Goal: Task Accomplishment & Management: Complete application form

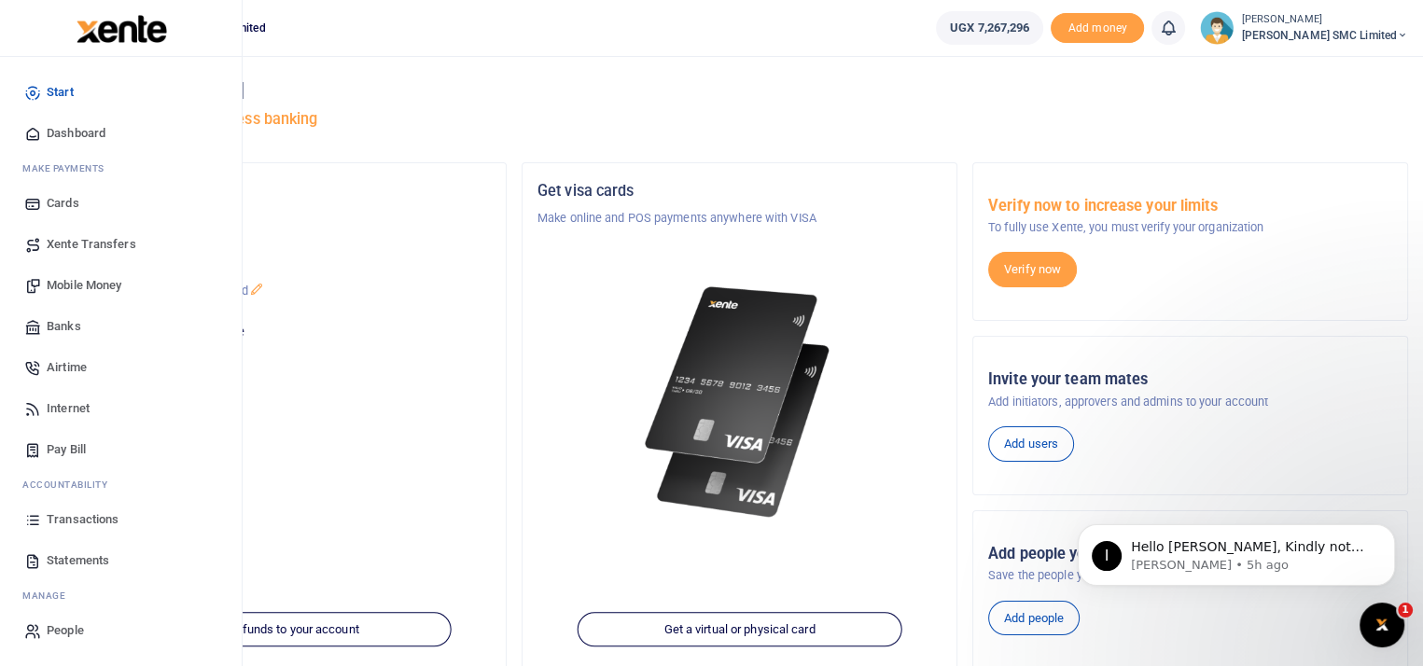
click at [90, 509] on link "Transactions" at bounding box center [121, 519] width 212 height 41
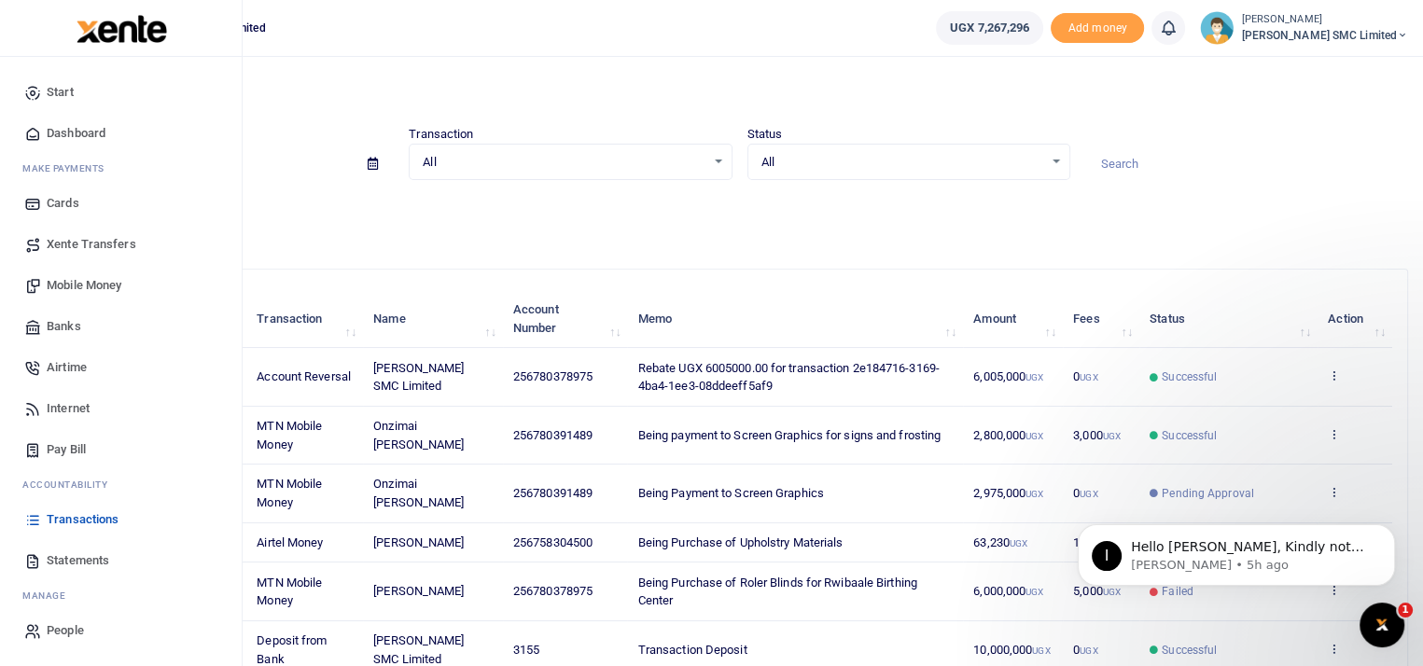
click at [68, 330] on span "Banks" at bounding box center [64, 326] width 35 height 19
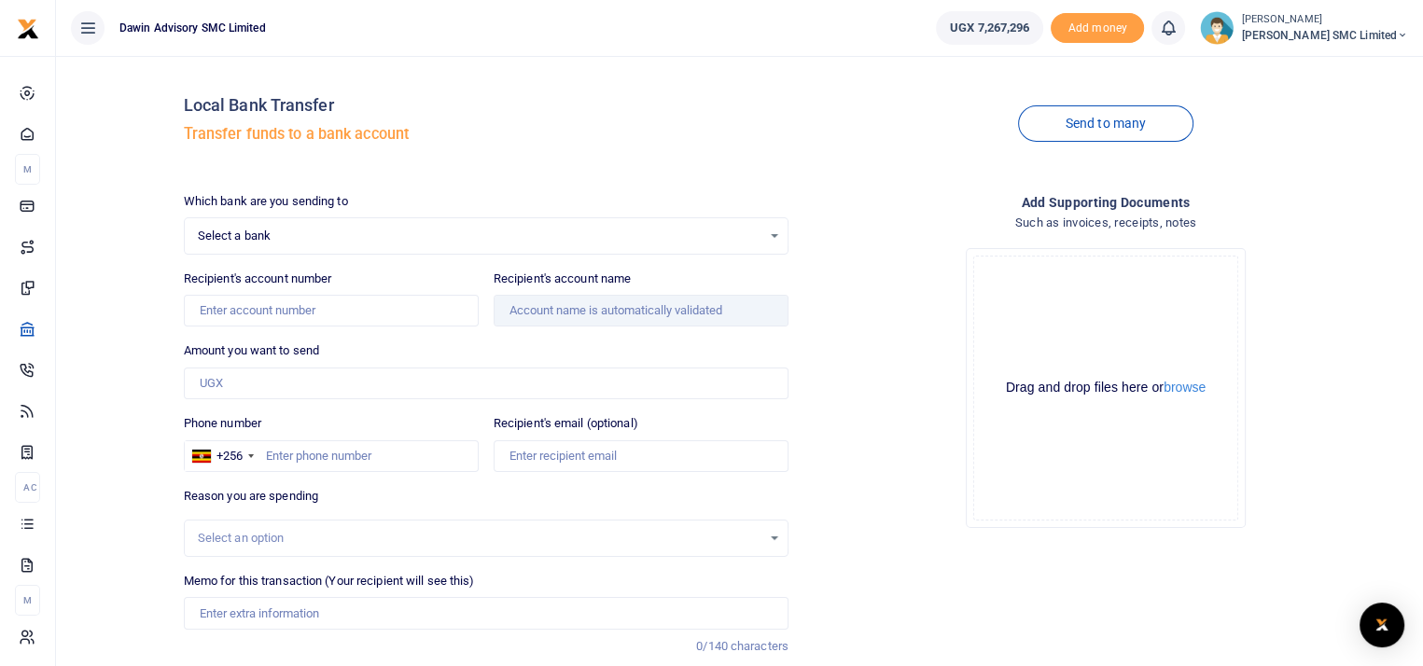
click at [291, 227] on span "Select a bank" at bounding box center [479, 236] width 563 height 19
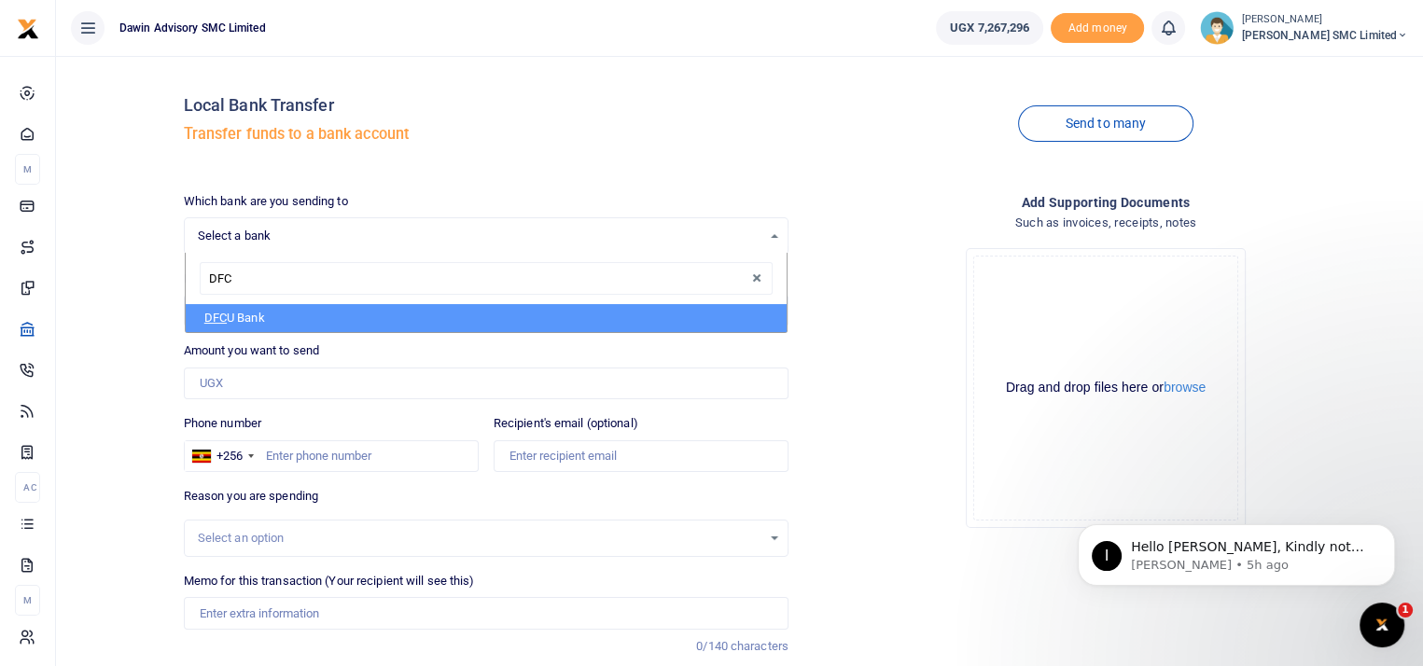
type input "DFCU"
click at [292, 309] on li "DFCU Bank" at bounding box center [486, 318] width 601 height 28
select select "DFCU"
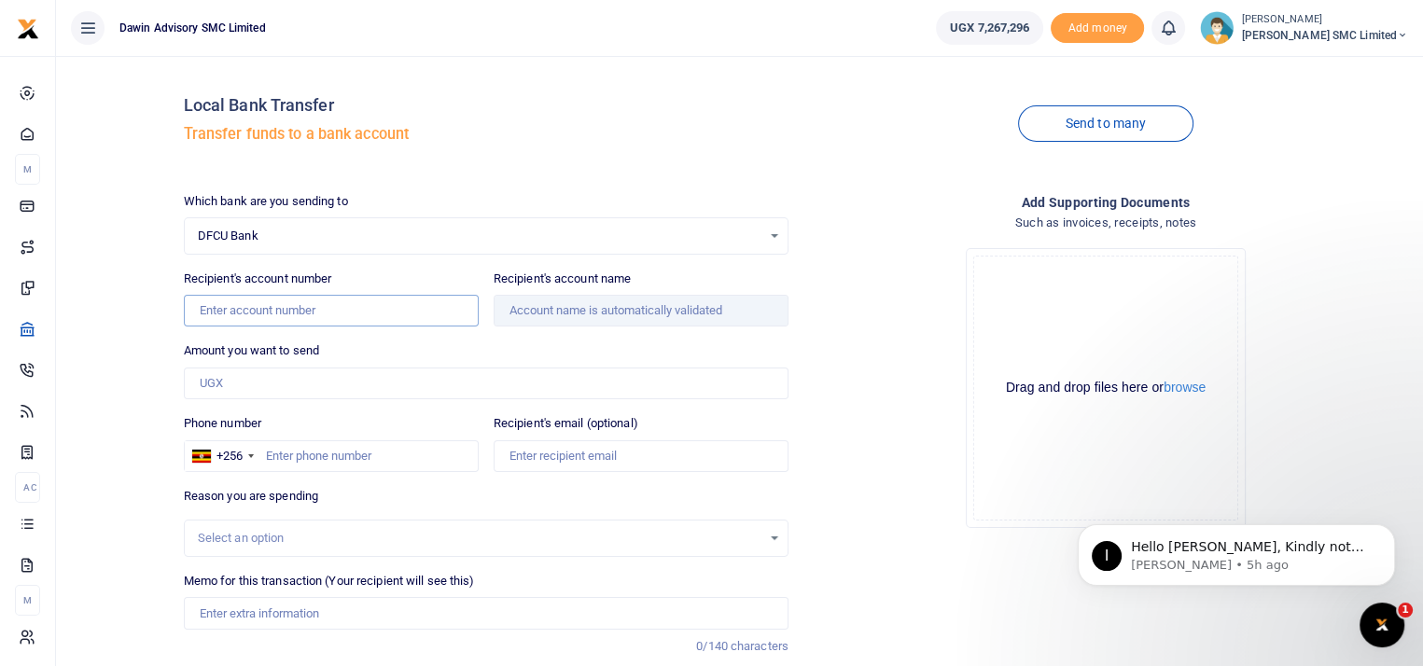
click at [248, 309] on input "Recipient's account number" at bounding box center [331, 311] width 295 height 32
type input "01491158563930"
click at [231, 382] on input "Amount you want to send" at bounding box center [486, 384] width 605 height 32
type input "1,050,000"
type input "[PERSON_NAME]"
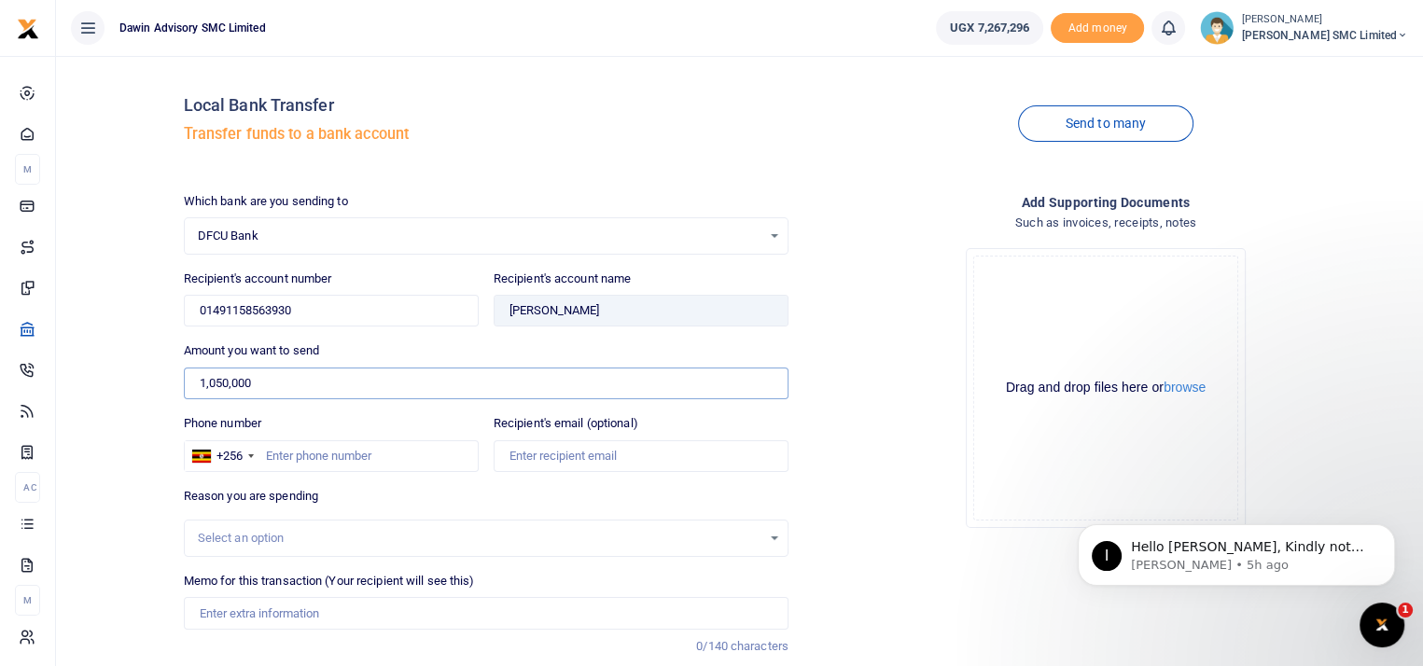
type input "1,050,000"
click at [869, 296] on div "Drop your files here Drag and drop files here or browse Powered by Uppy" at bounding box center [1105, 388] width 605 height 310
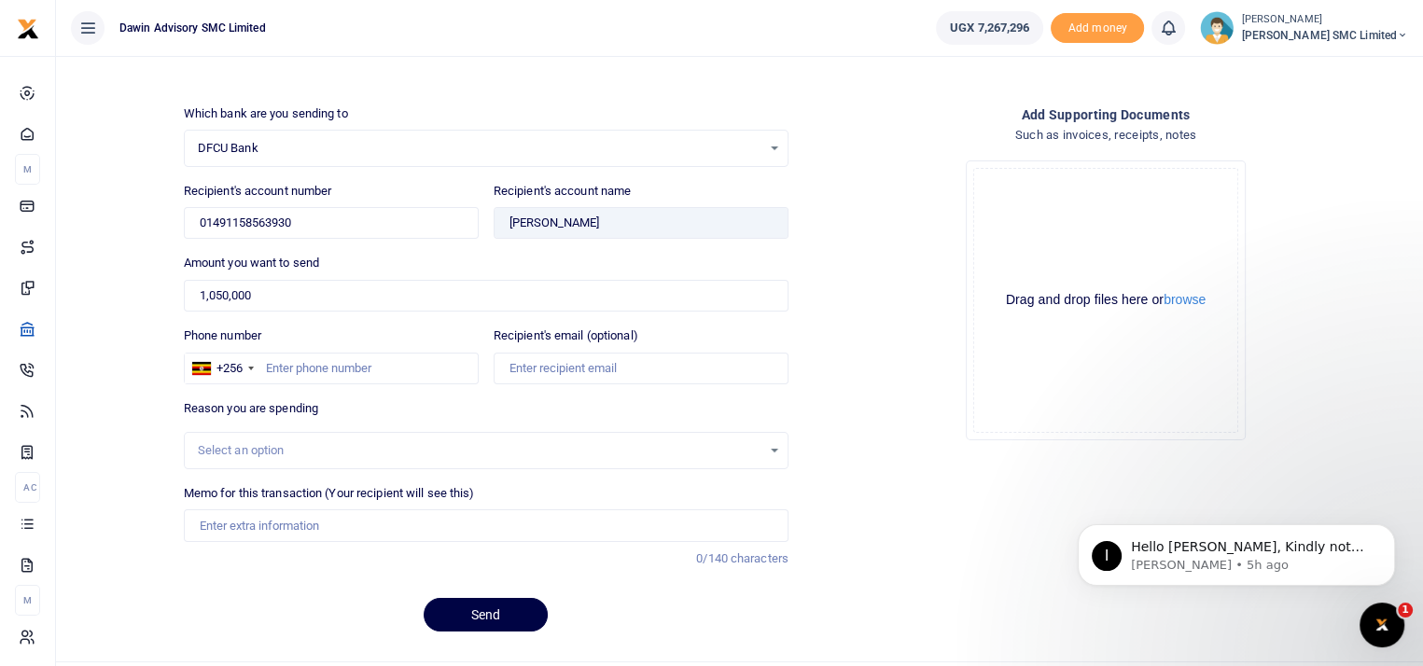
scroll to position [130, 0]
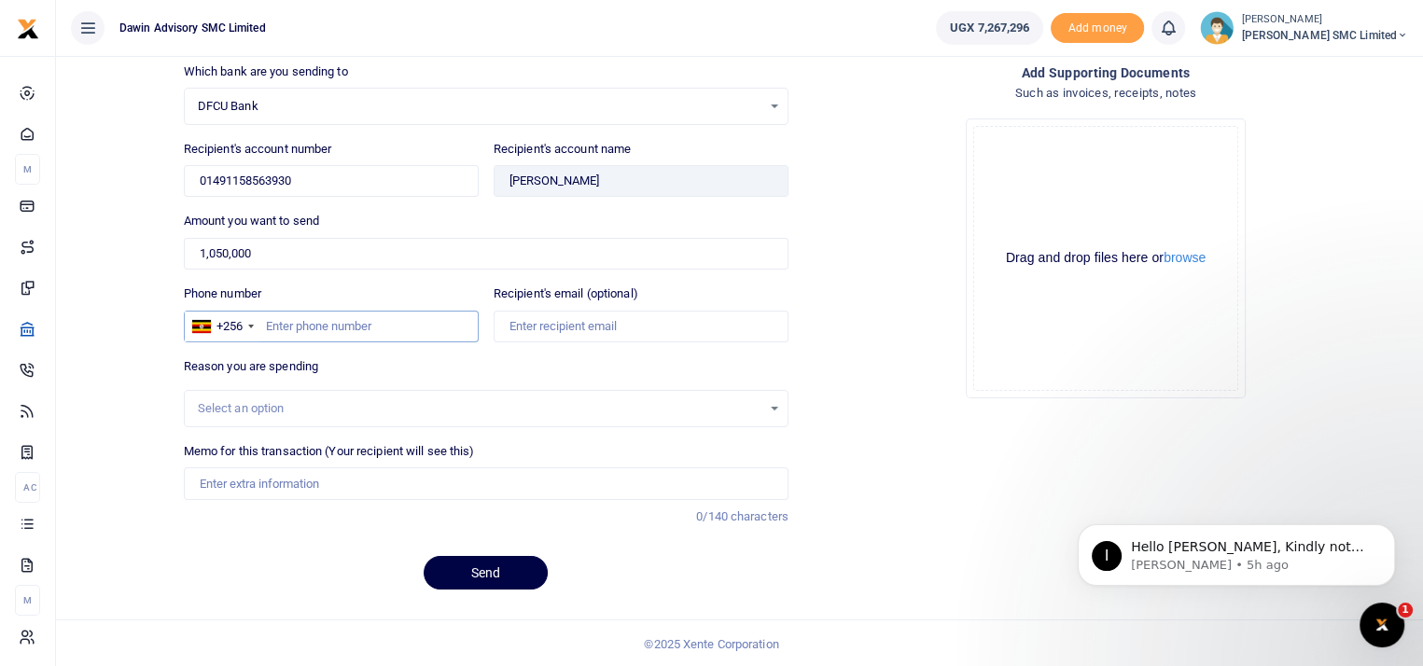
click at [272, 316] on input "Phone number" at bounding box center [331, 327] width 295 height 32
type input "751788442"
click at [288, 414] on div "Select an option" at bounding box center [479, 408] width 563 height 19
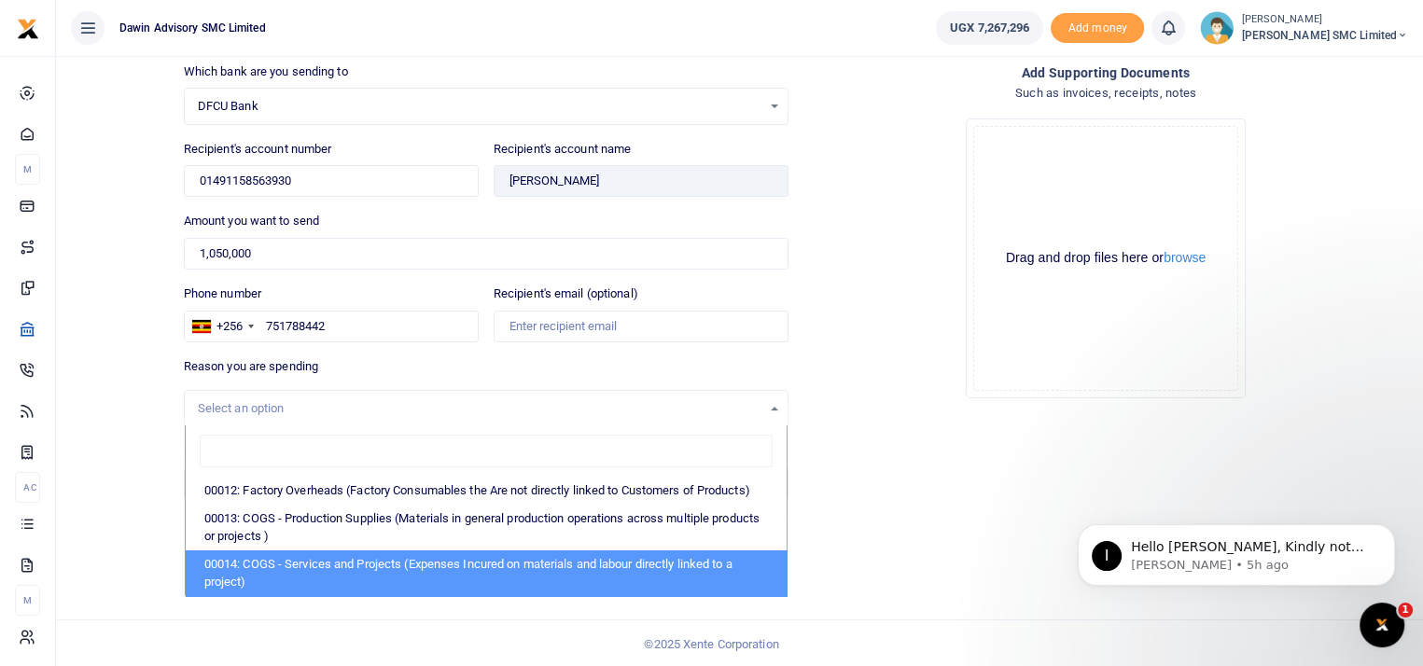
click at [840, 323] on div "Drop your files here Drag and drop files here or browse Powered by Uppy" at bounding box center [1105, 259] width 605 height 310
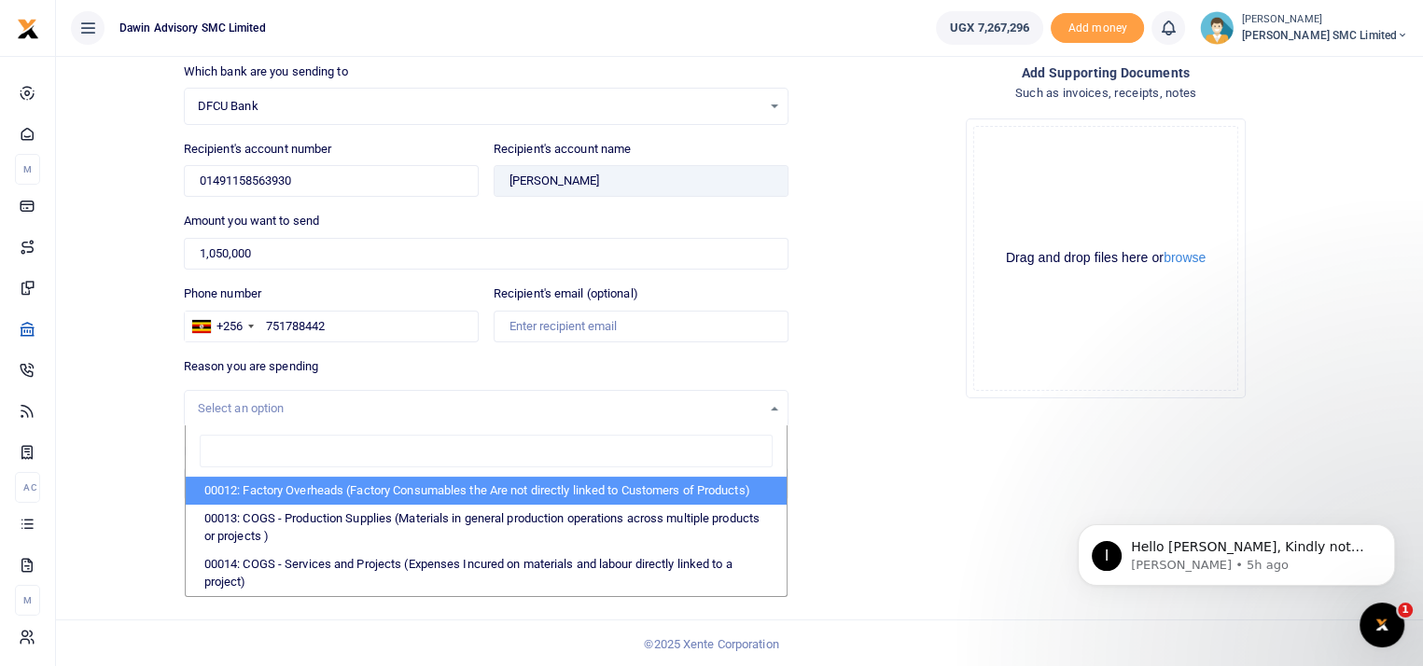
click at [840, 323] on div "Drop your files here Drag and drop files here or browse Powered by Uppy" at bounding box center [1105, 259] width 605 height 310
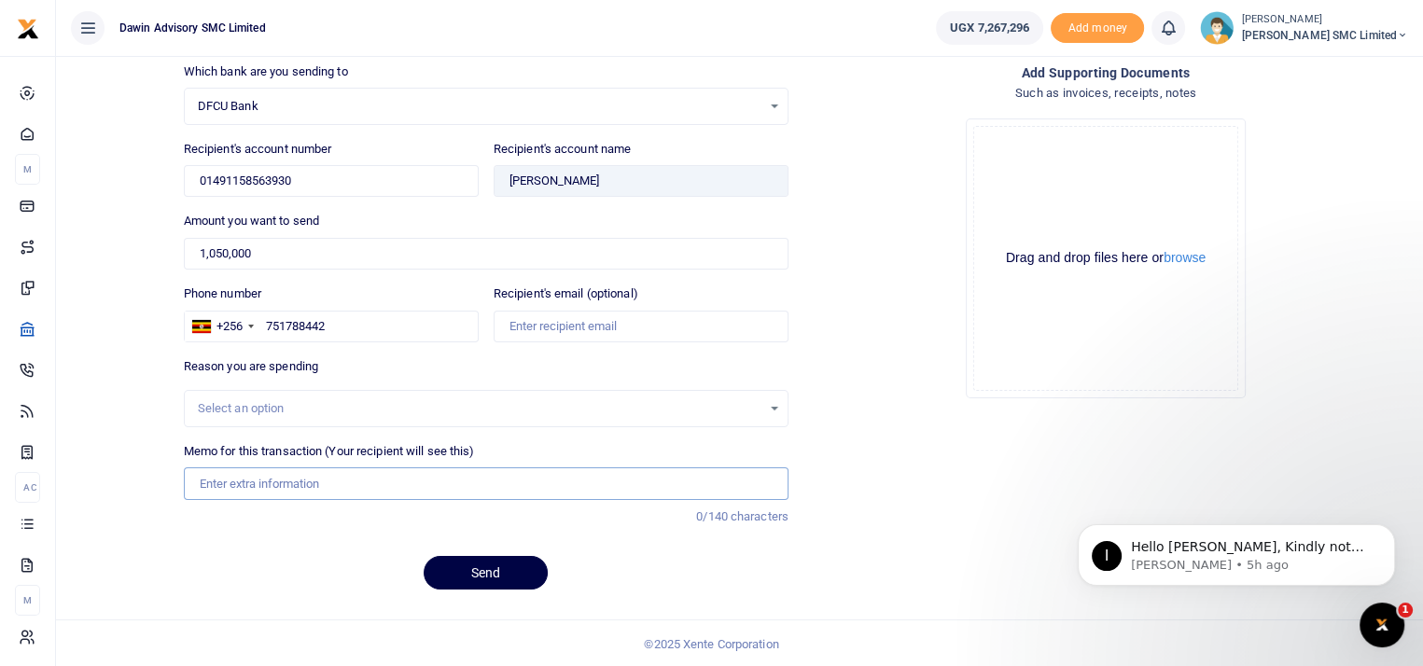
click at [309, 479] on input "Memo for this transaction (Your recipient will see this)" at bounding box center [486, 483] width 605 height 32
type input "Being payment for August salary bill DWF054"
click at [1186, 251] on button "browse" at bounding box center [1184, 258] width 42 height 14
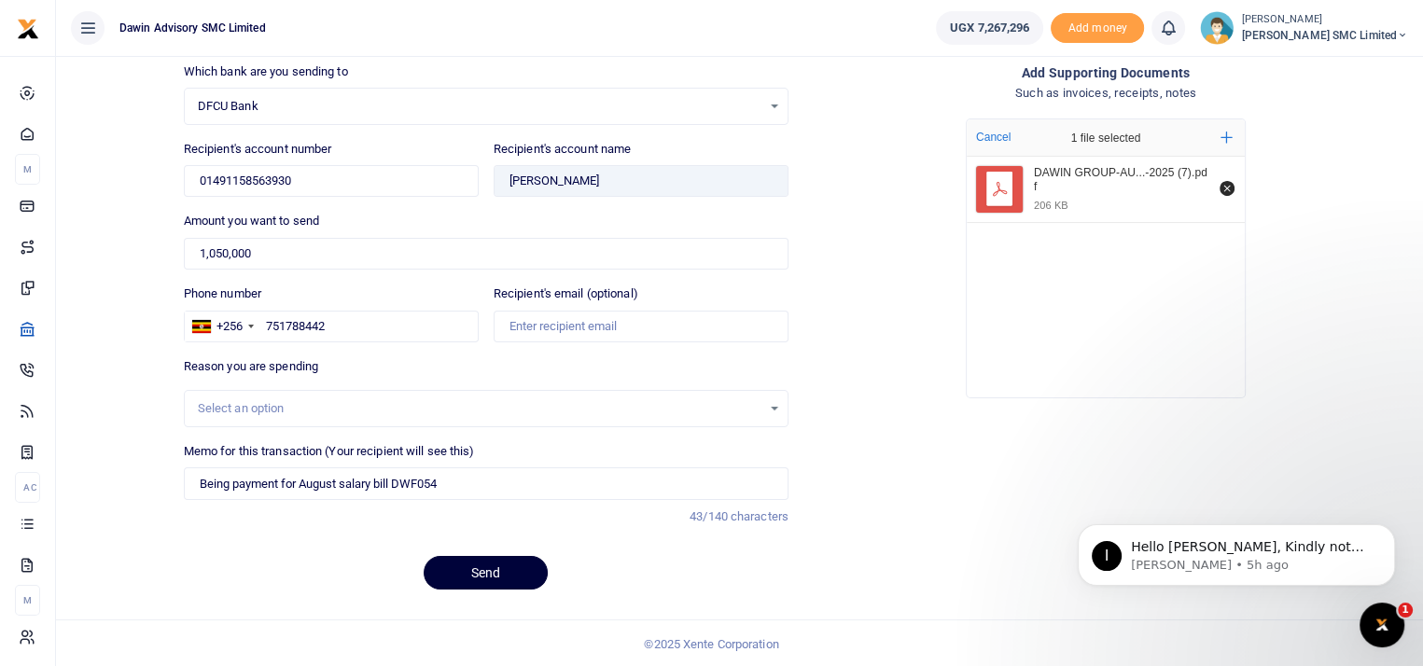
click at [502, 559] on button "Send" at bounding box center [486, 573] width 124 height 34
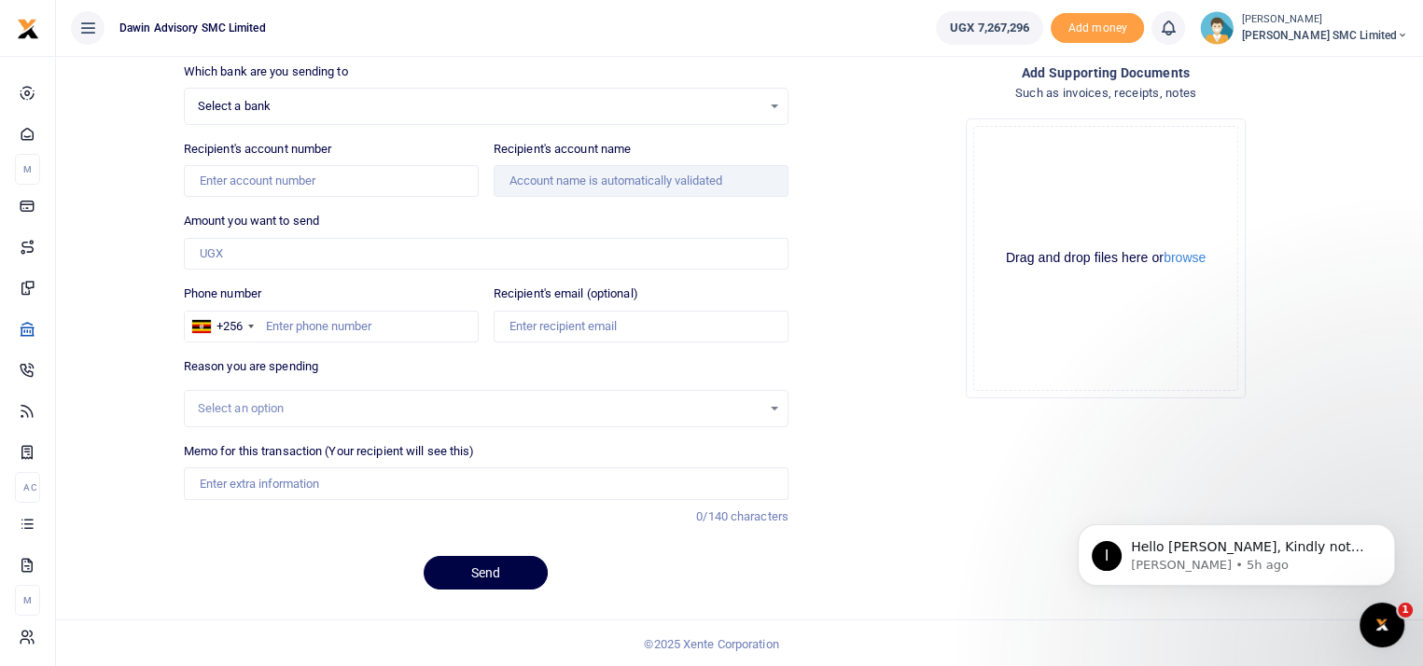
click at [948, 299] on div "Drop your files here Drag and drop files here or browse Powered by Uppy" at bounding box center [1105, 259] width 605 height 310
click at [863, 223] on div "Drop your files here Drag and drop files here or browse Powered by Uppy" at bounding box center [1105, 259] width 605 height 310
click at [139, 207] on div "Local Bank Transfer Transfer funds to a bank account Send to many Which bank ar…" at bounding box center [739, 272] width 1352 height 663
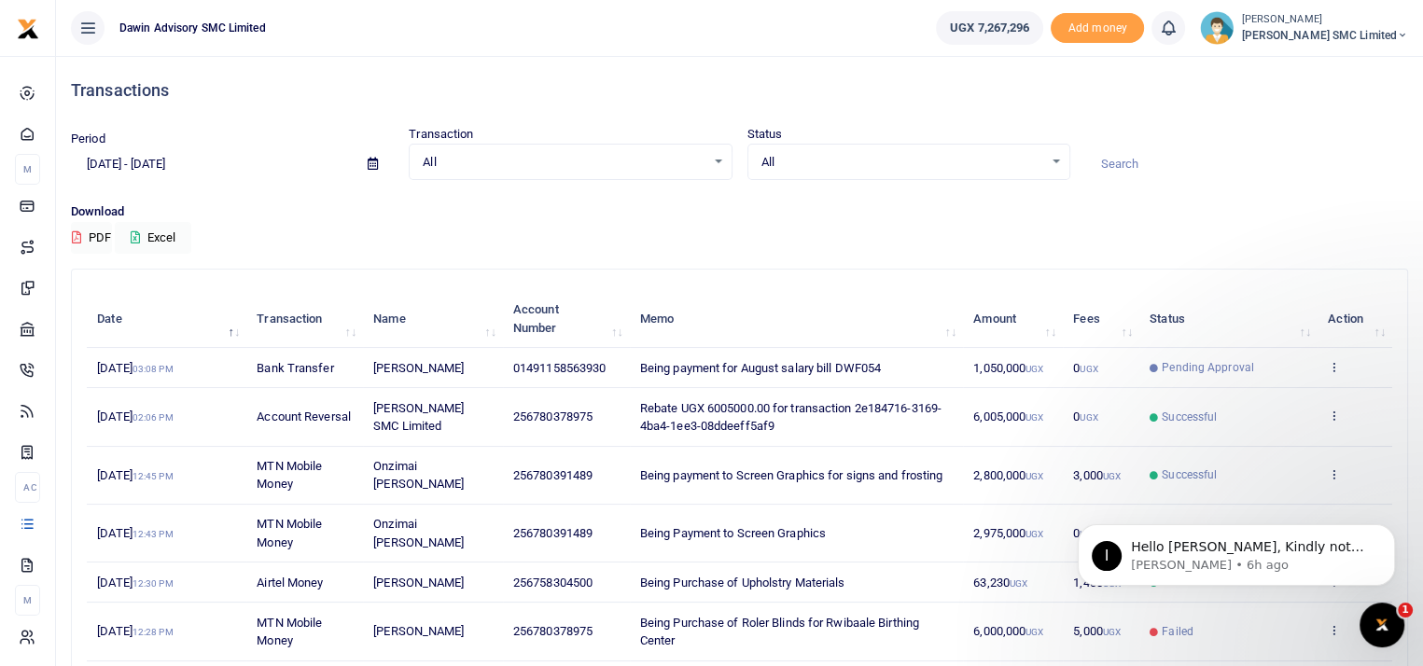
click at [353, 228] on div "Download PDF Excel" at bounding box center [739, 227] width 1337 height 51
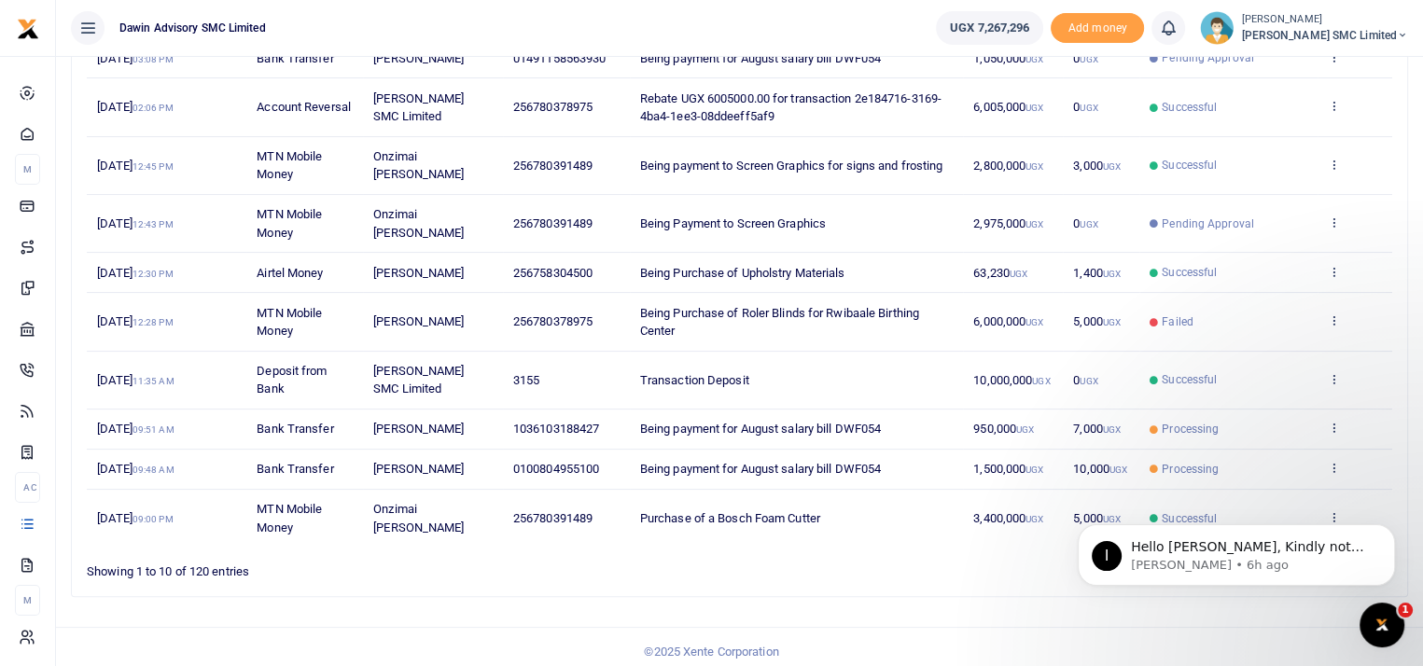
scroll to position [316, 0]
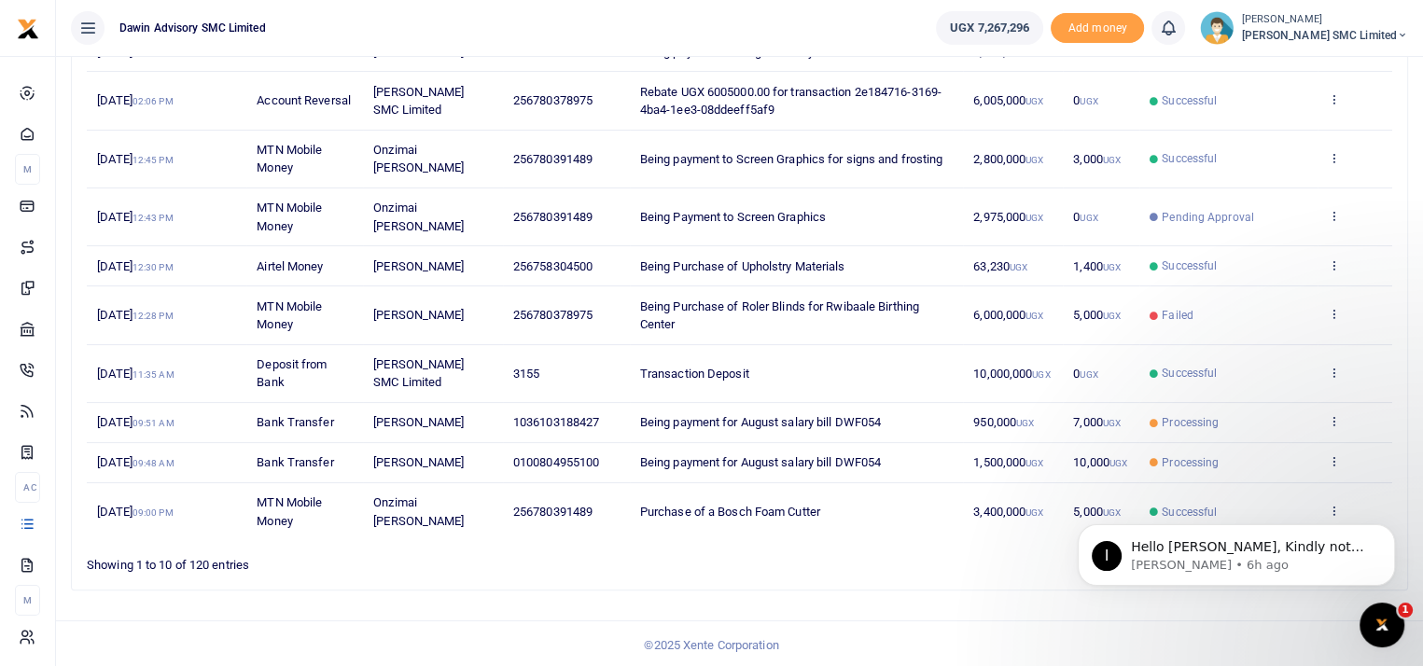
click at [1013, 552] on ul "1 2 3 4 5 … 12" at bounding box center [1015, 560] width 754 height 25
click at [912, 517] on td "Purchase of a Bosch Foam Cutter" at bounding box center [796, 511] width 333 height 57
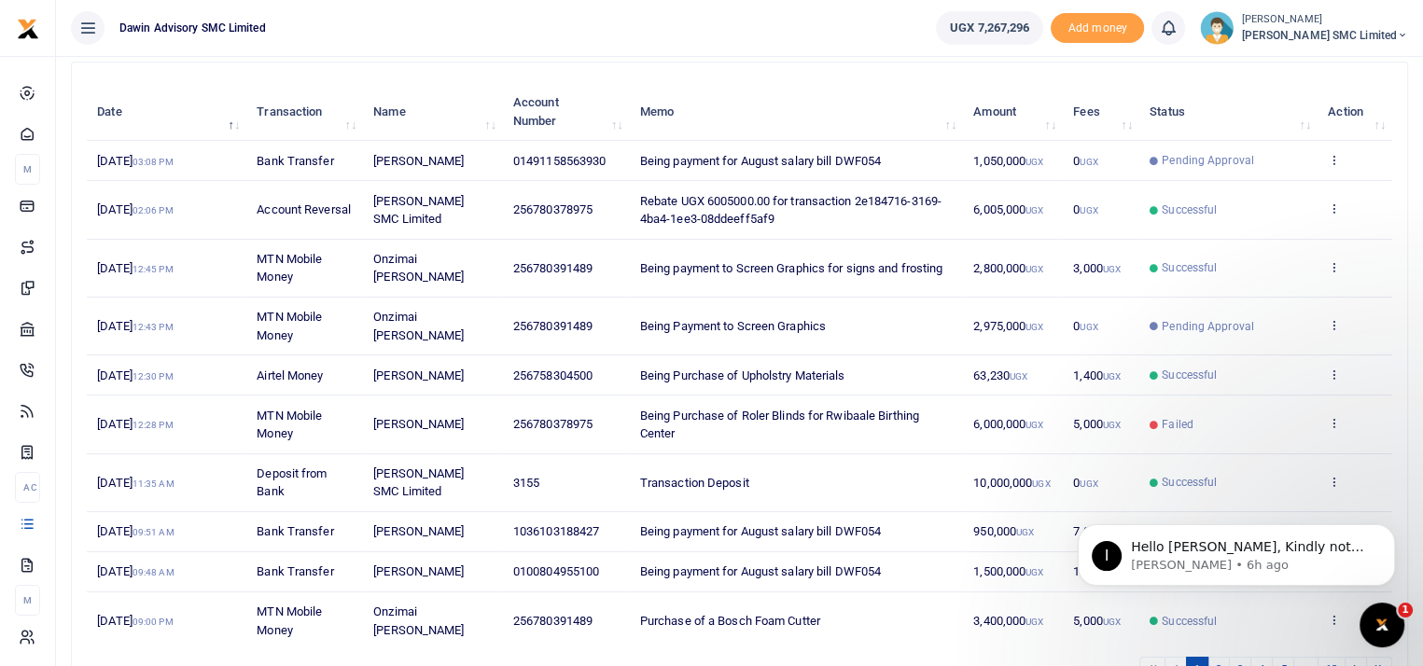
scroll to position [204, 0]
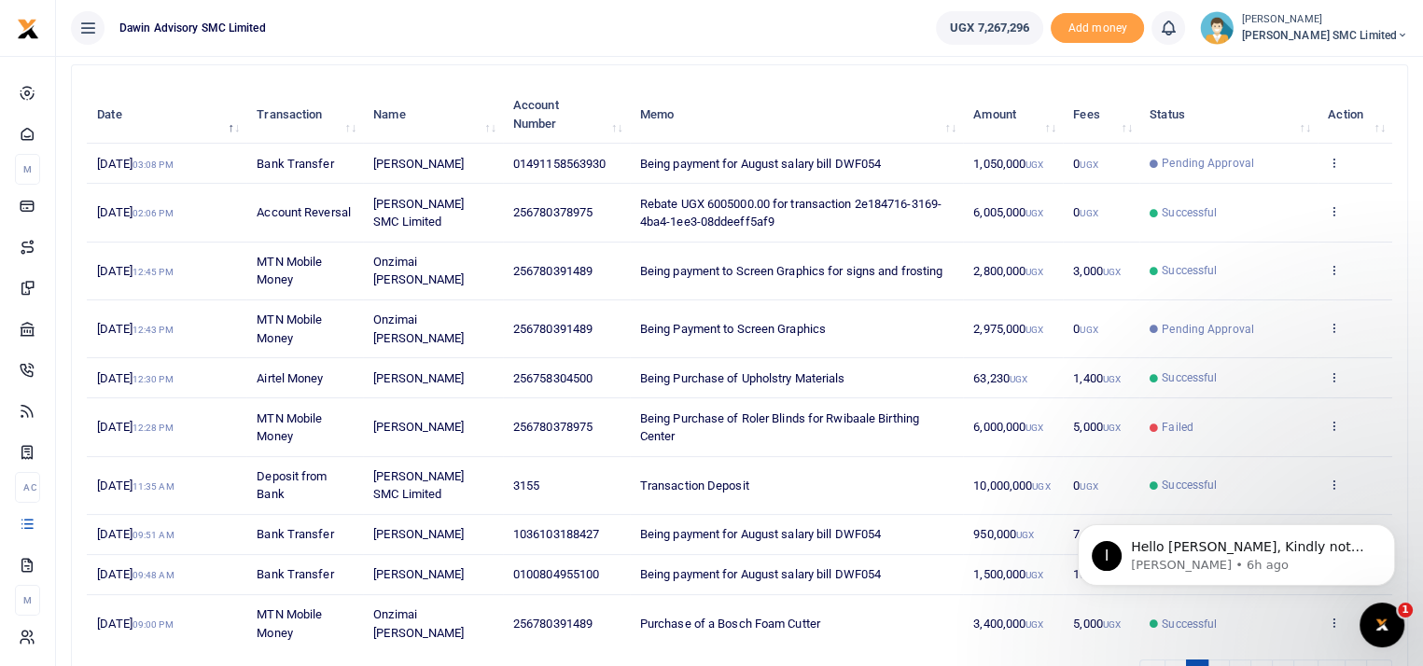
click at [939, 27] on link "UGX 7,267,296" at bounding box center [989, 28] width 107 height 34
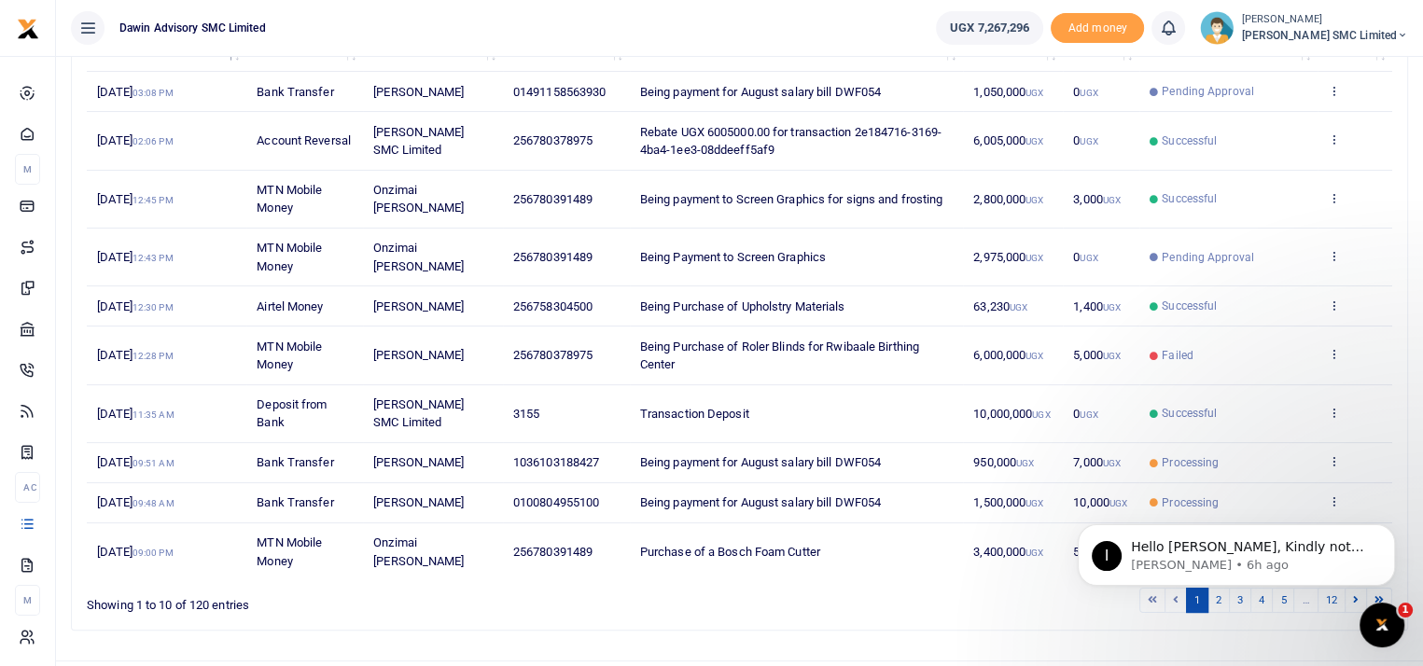
scroll to position [279, 0]
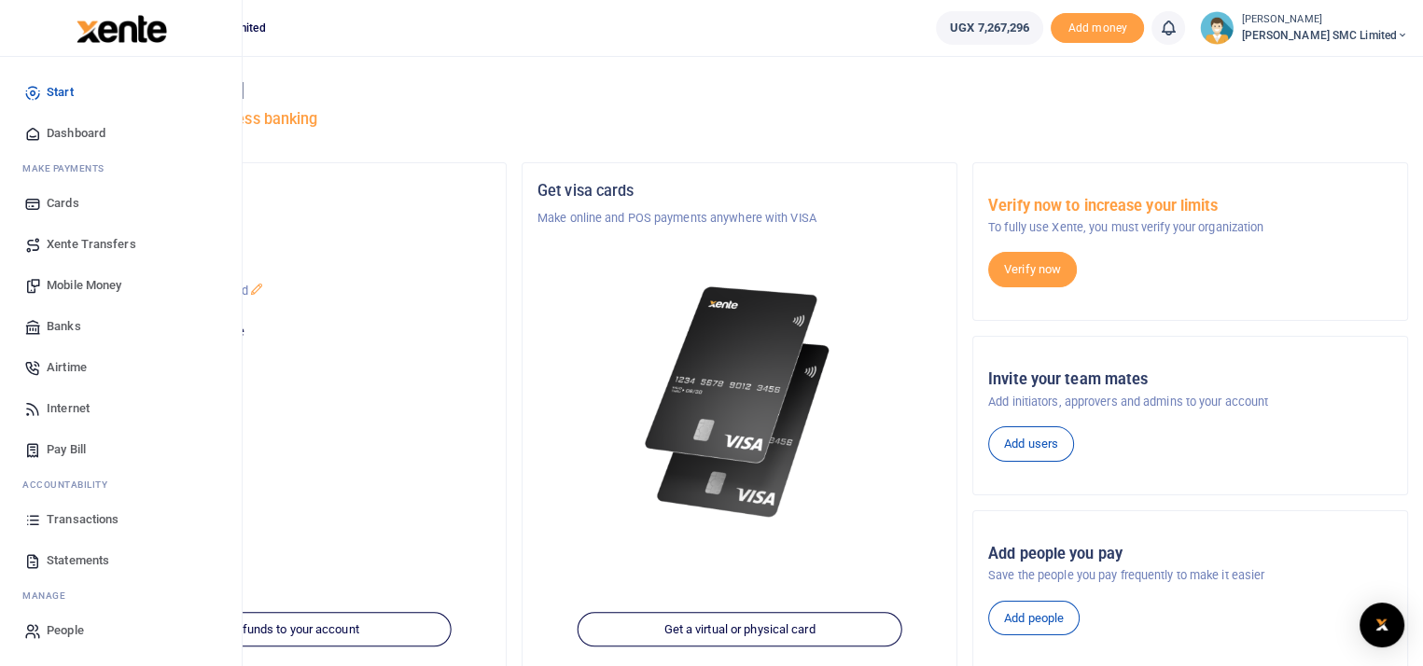
click at [75, 515] on span "Transactions" at bounding box center [83, 519] width 72 height 19
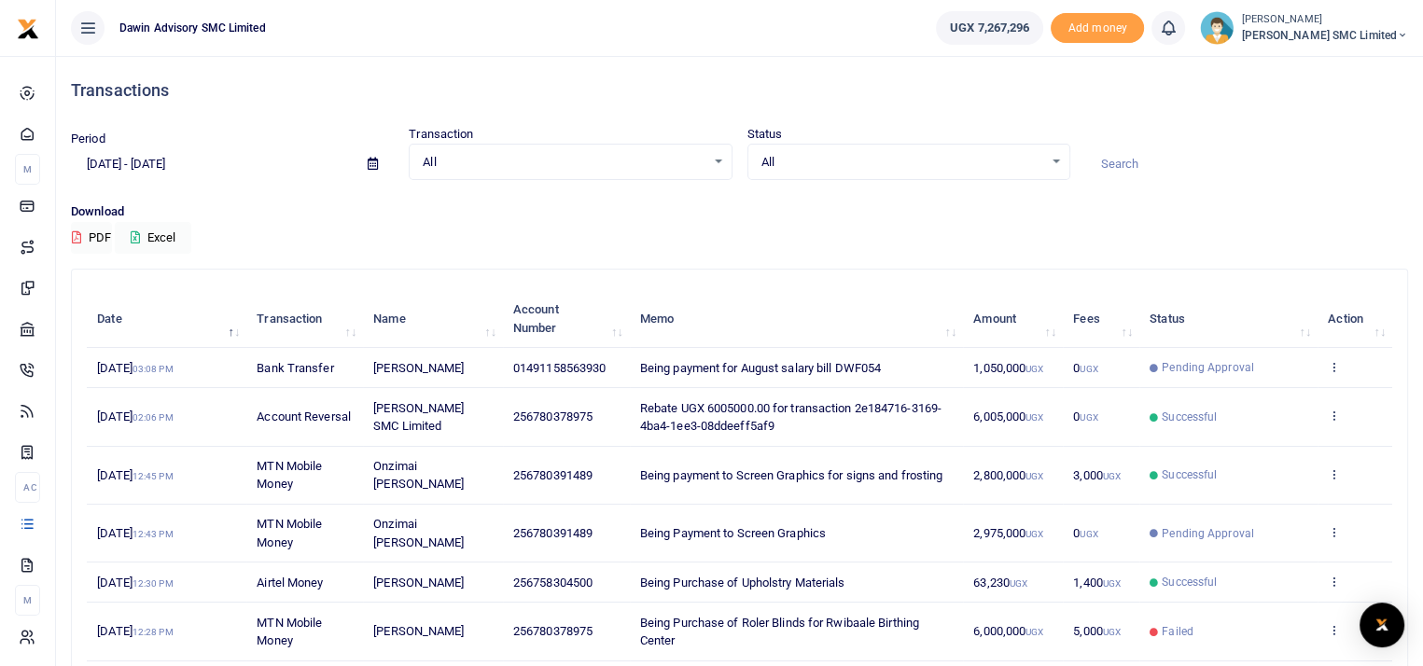
click at [757, 230] on div "Download PDF Excel" at bounding box center [739, 227] width 1337 height 51
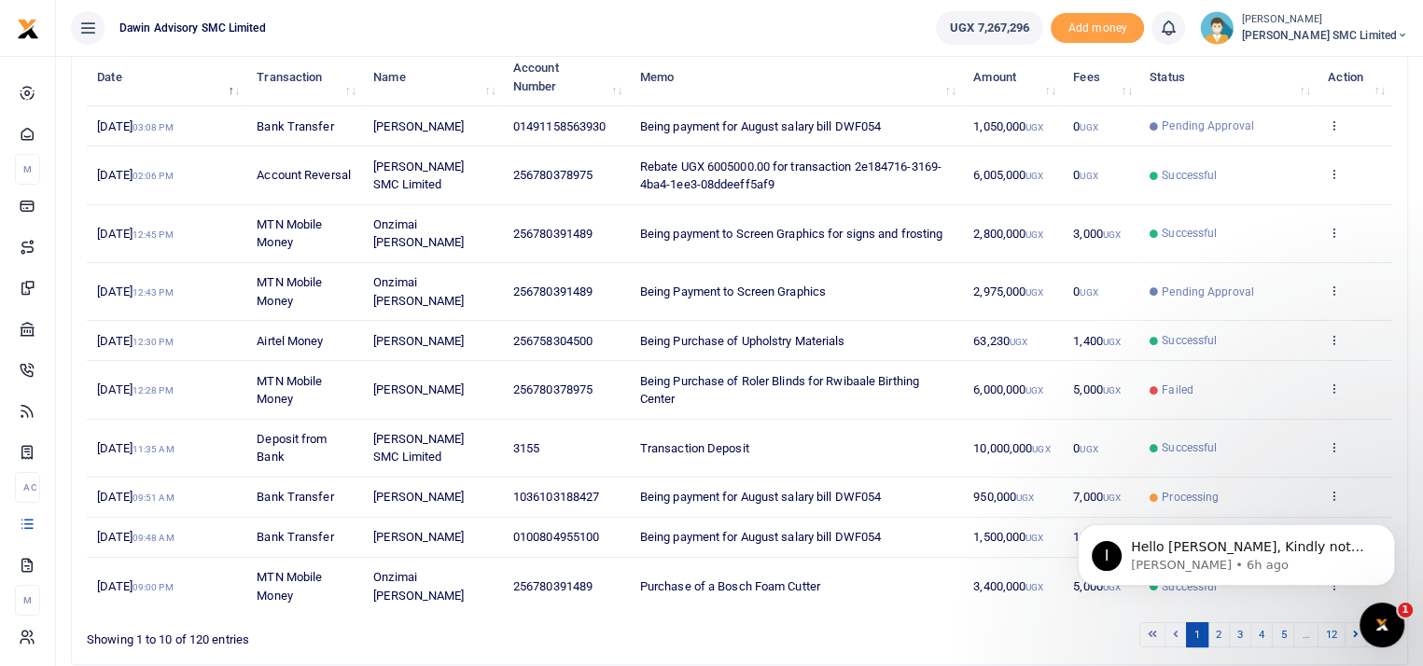
scroll to position [316, 0]
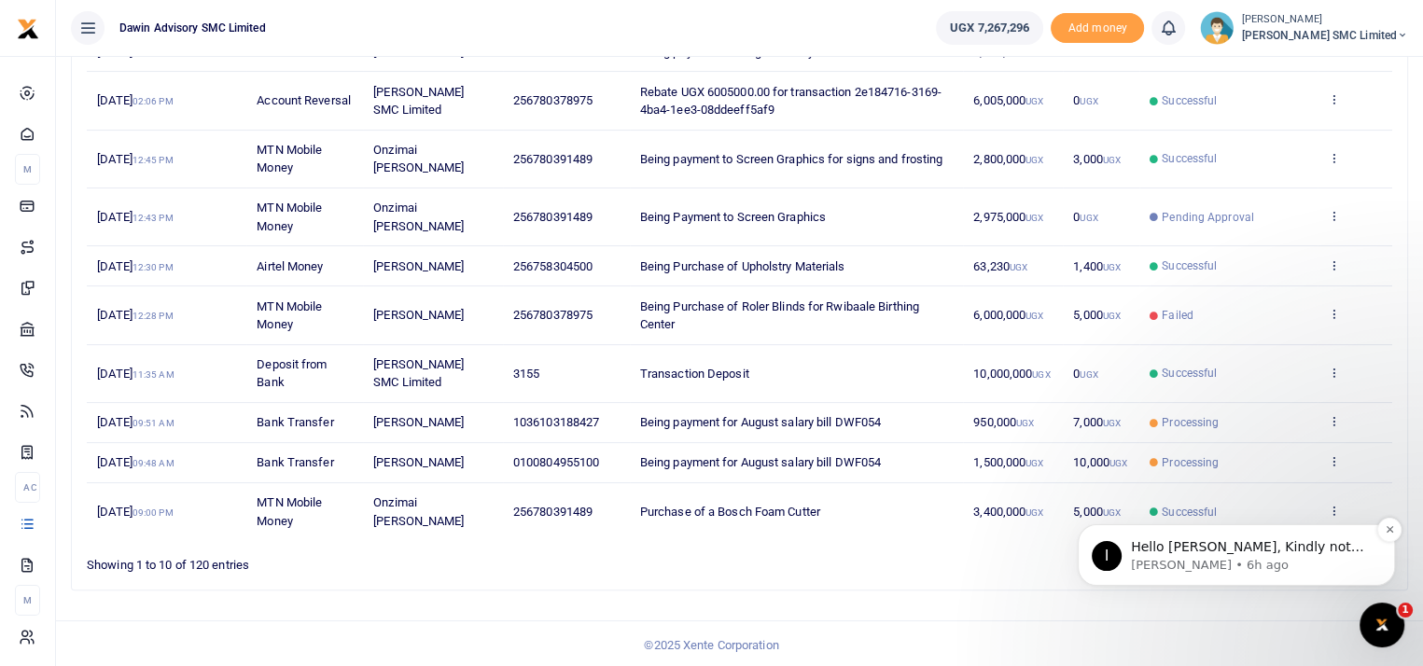
click at [1154, 543] on p "Hello Ritah, Kindly note that the account was credited yesterday" at bounding box center [1251, 547] width 241 height 19
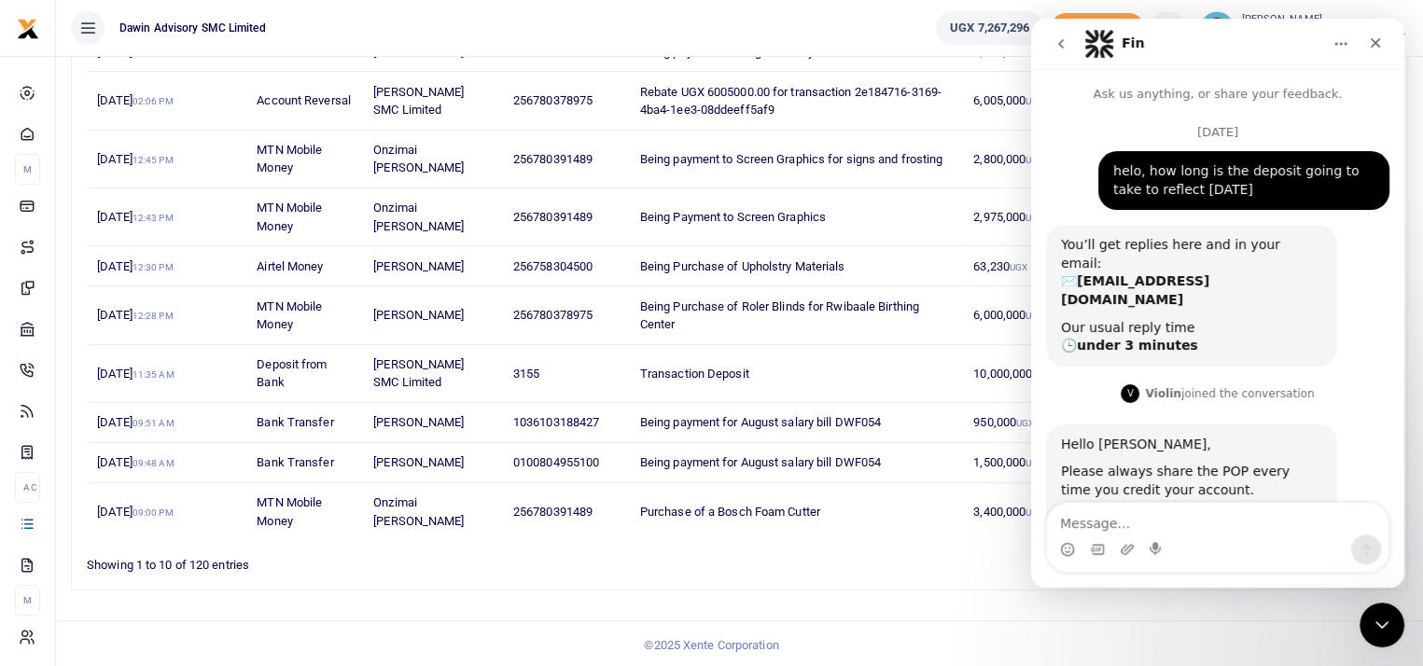
scroll to position [78, 0]
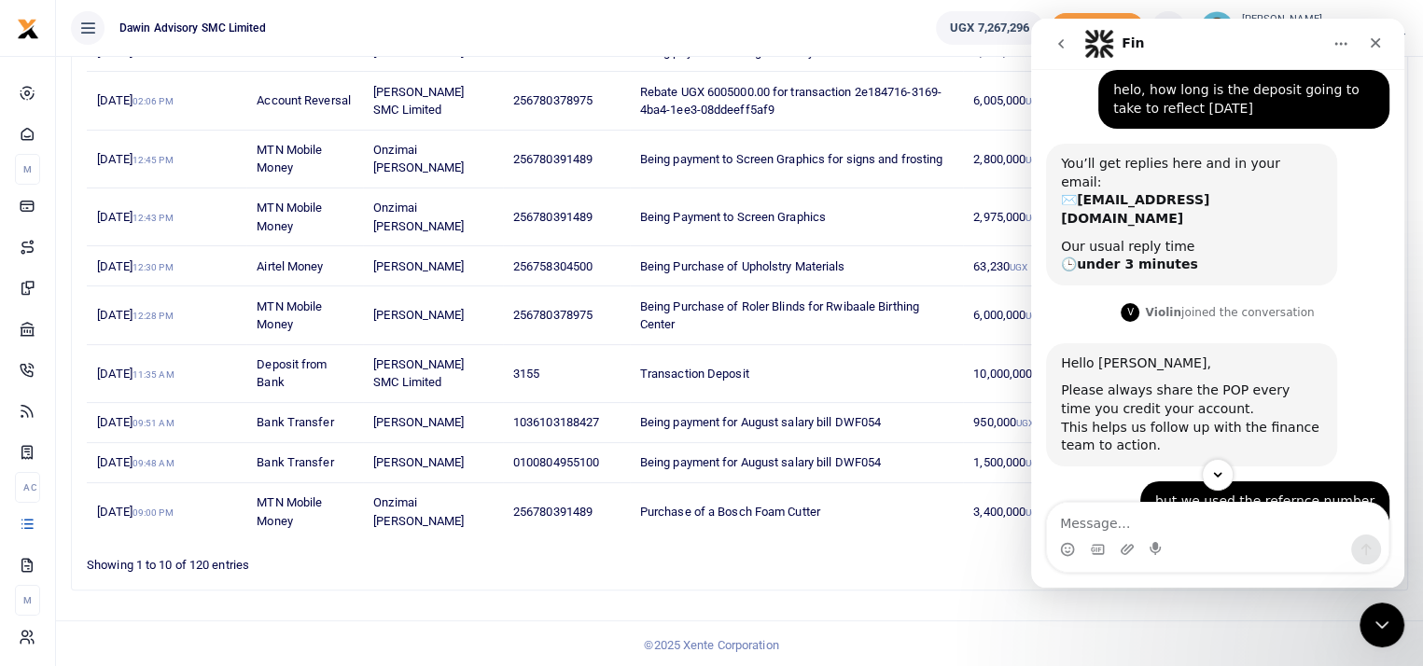
click at [1091, 528] on textarea "Message…" at bounding box center [1217, 519] width 341 height 32
type textarea "thank you so much Ibra"
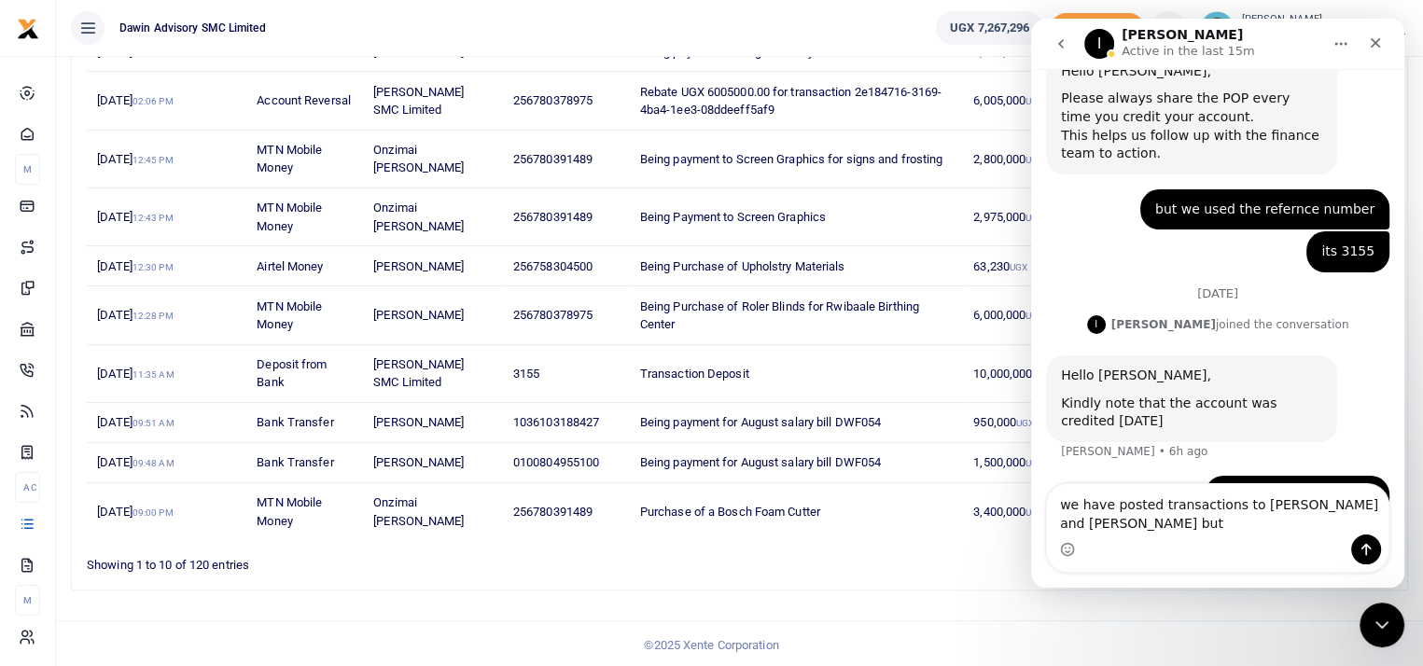
scroll to position [389, 0]
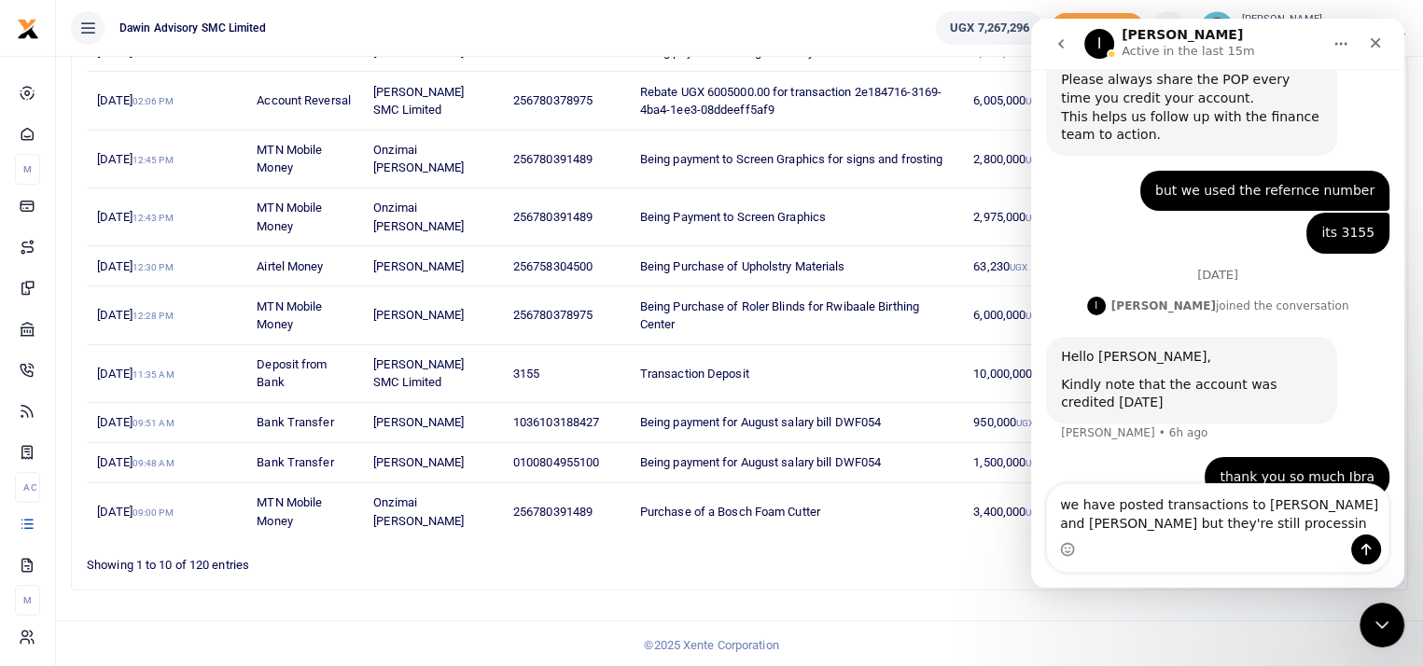
type textarea "we have posted transactions to [PERSON_NAME] and [PERSON_NAME] but they're stil…"
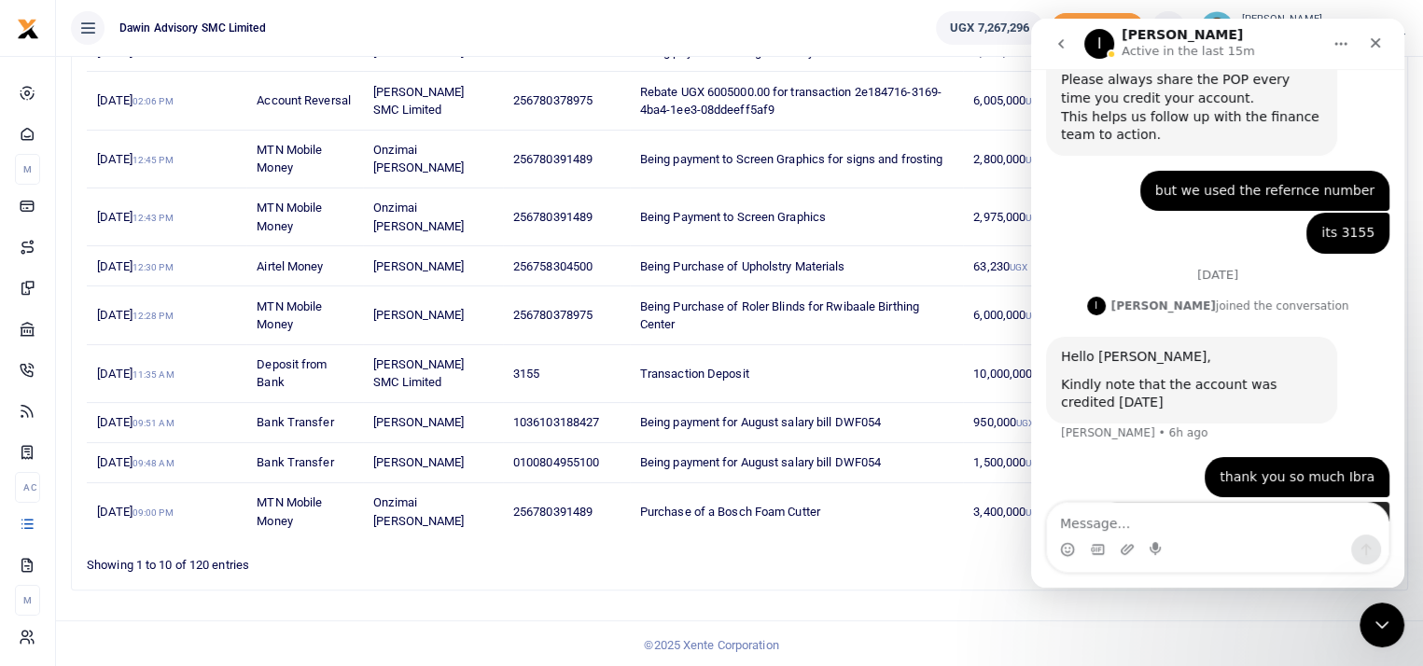
scroll to position [431, 0]
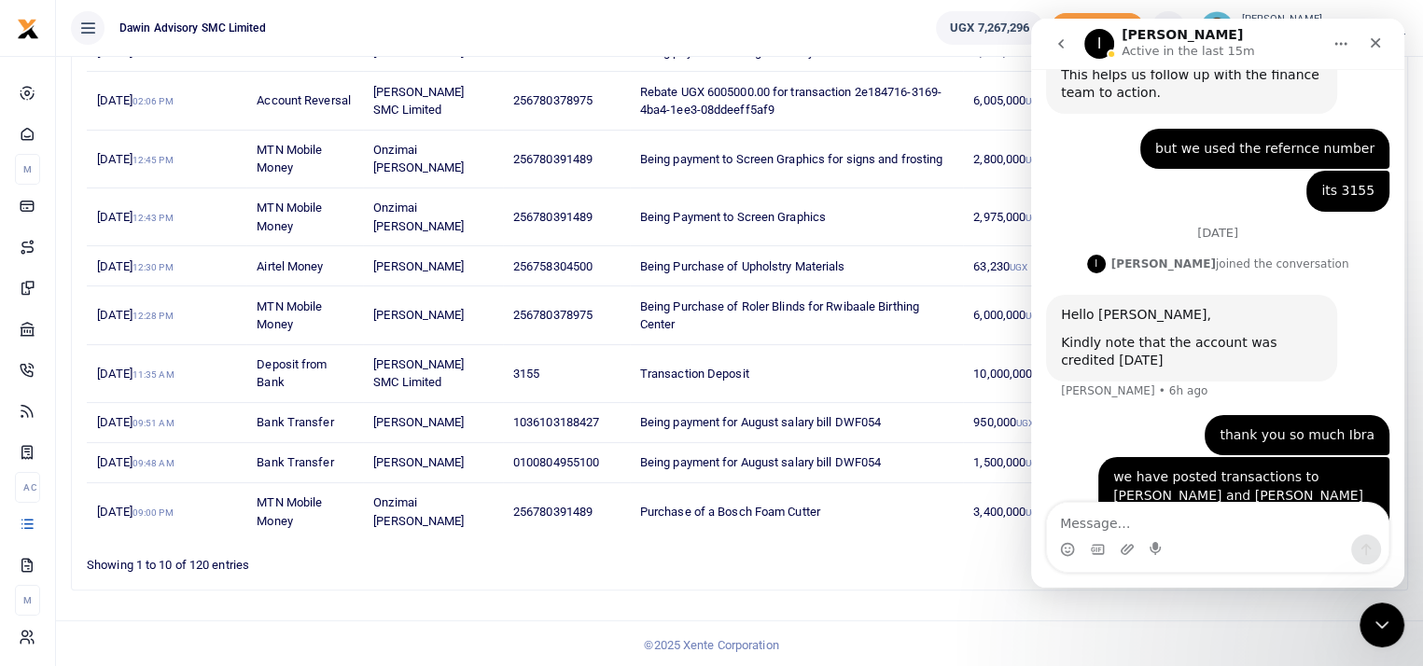
click at [935, 556] on ul "1 2 3 4 5 … 12" at bounding box center [1015, 560] width 754 height 25
click at [1370, 29] on div "Close" at bounding box center [1375, 43] width 34 height 34
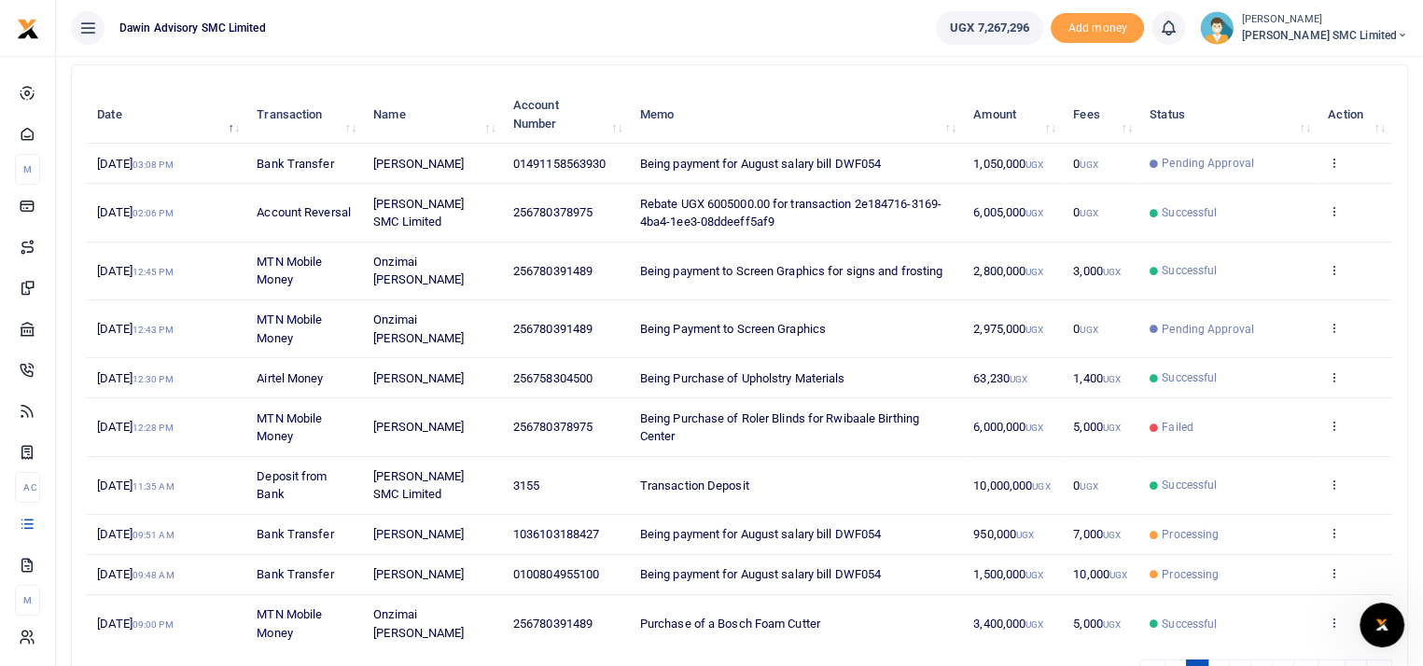
scroll to position [316, 0]
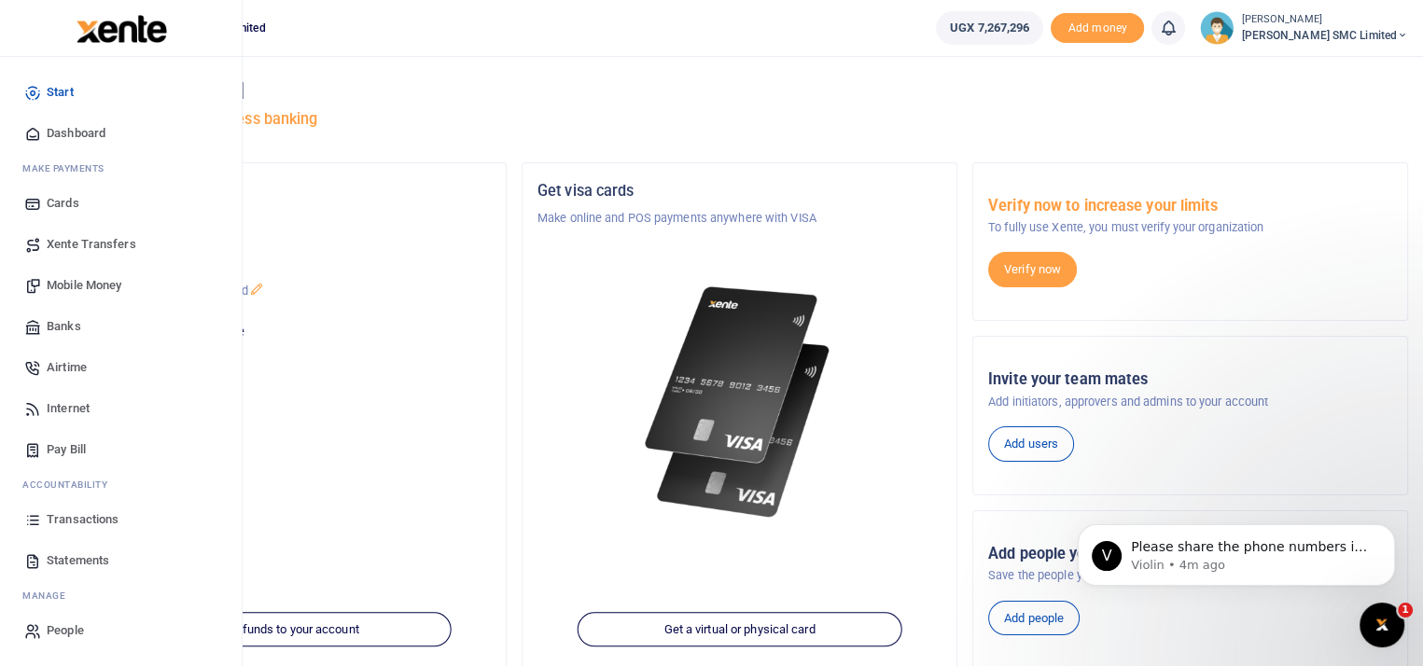
click at [65, 513] on span "Transactions" at bounding box center [83, 519] width 72 height 19
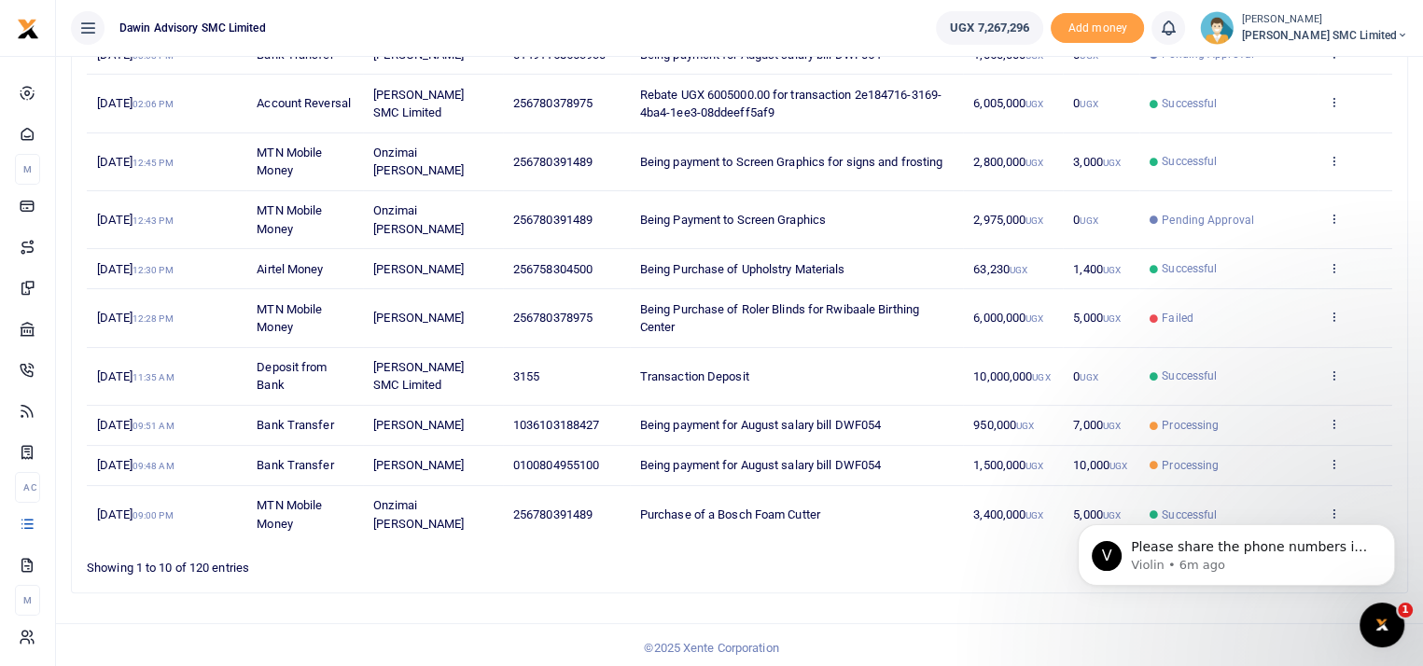
scroll to position [316, 0]
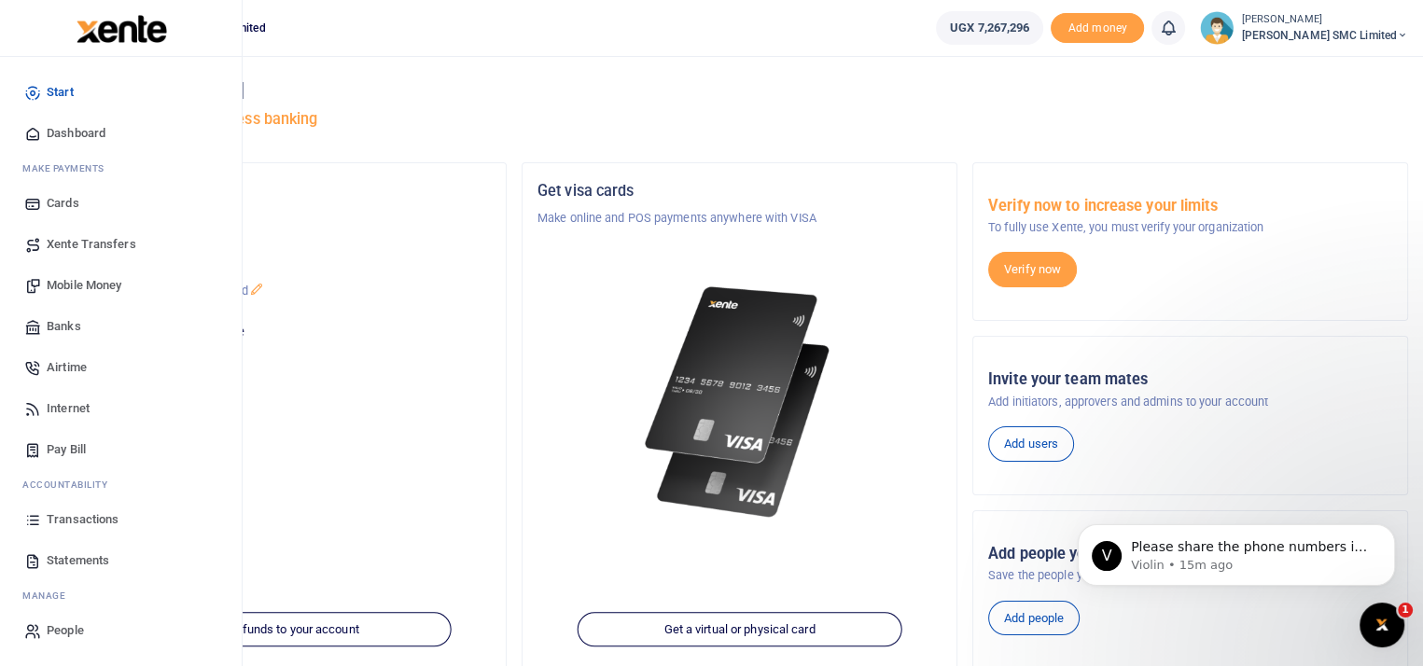
click at [90, 511] on span "Transactions" at bounding box center [83, 519] width 72 height 19
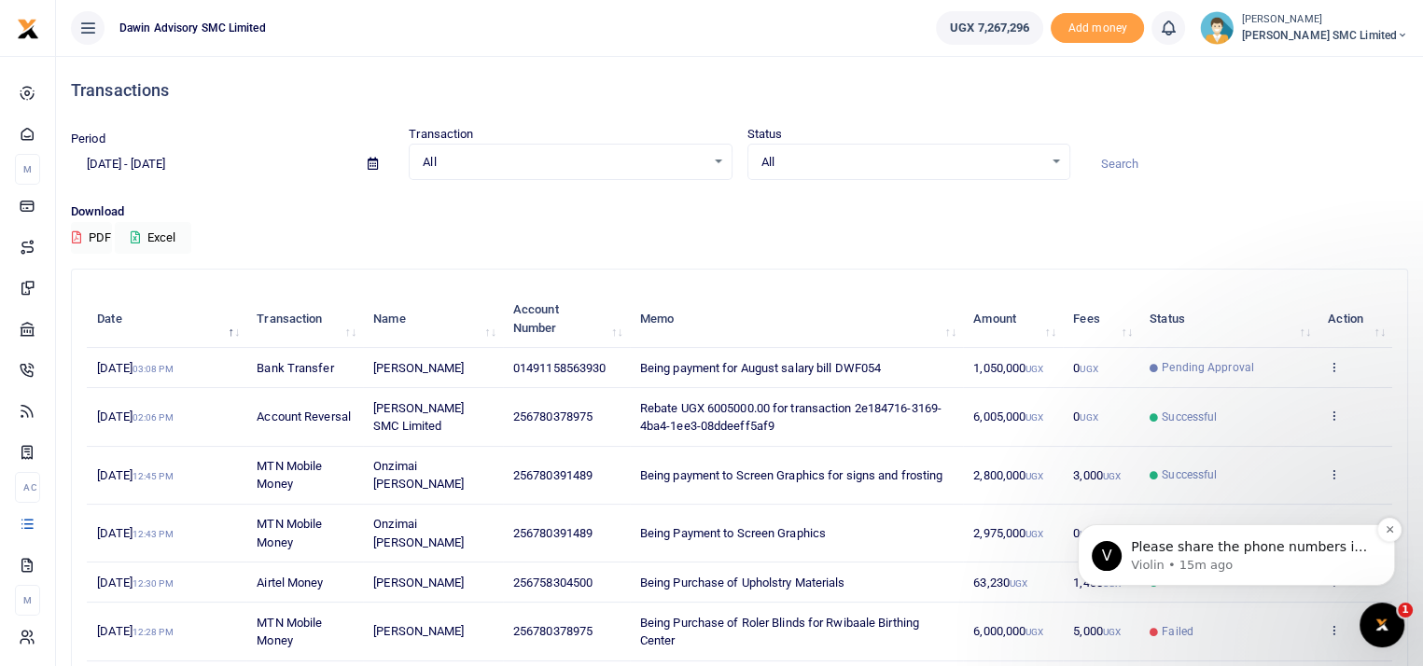
click at [1179, 536] on div "V Please share the phone numbers in question. Violin • 15m ago" at bounding box center [1236, 554] width 289 height 37
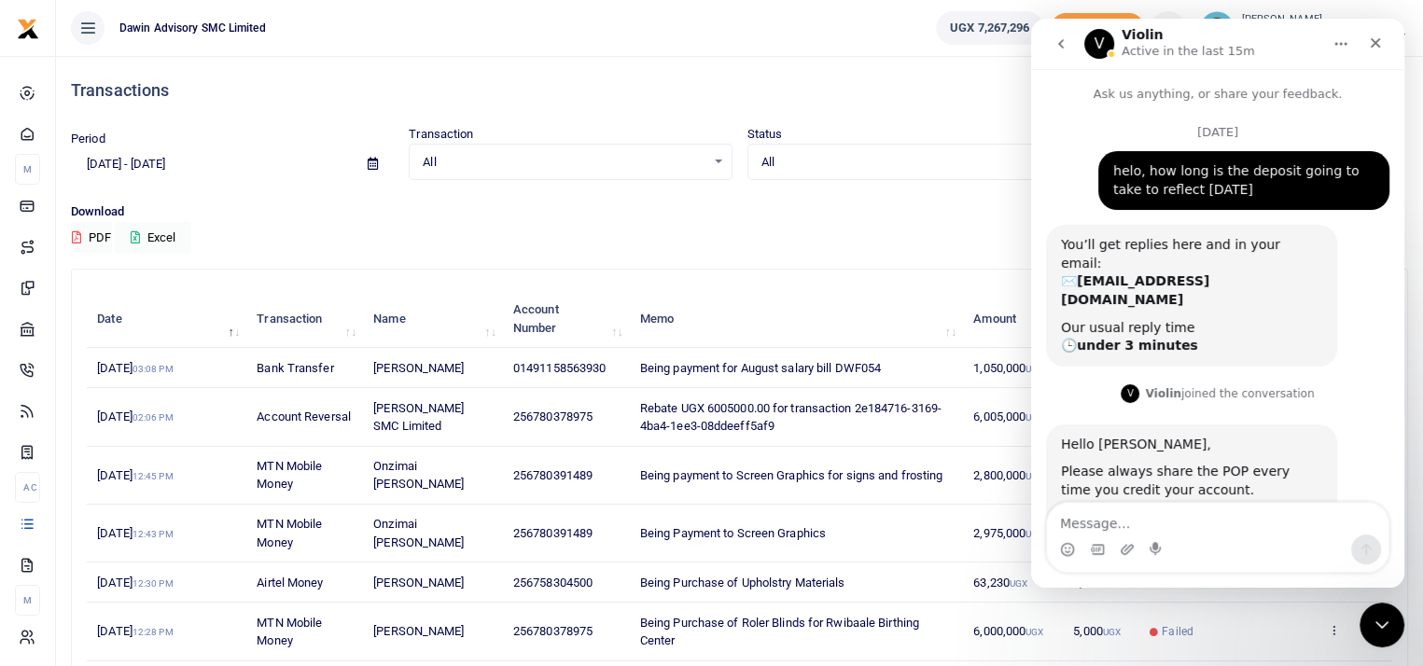
scroll to position [81, 0]
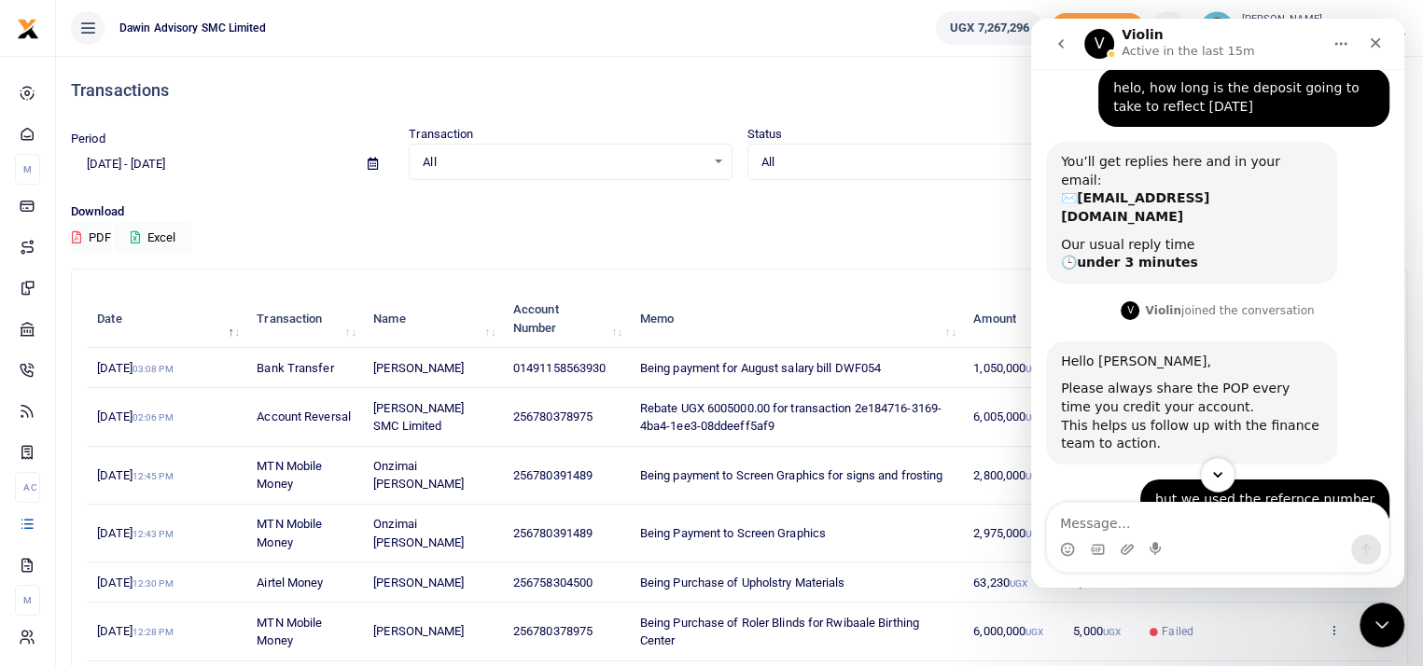
click at [1220, 477] on icon "Scroll to bottom" at bounding box center [1217, 474] width 17 height 17
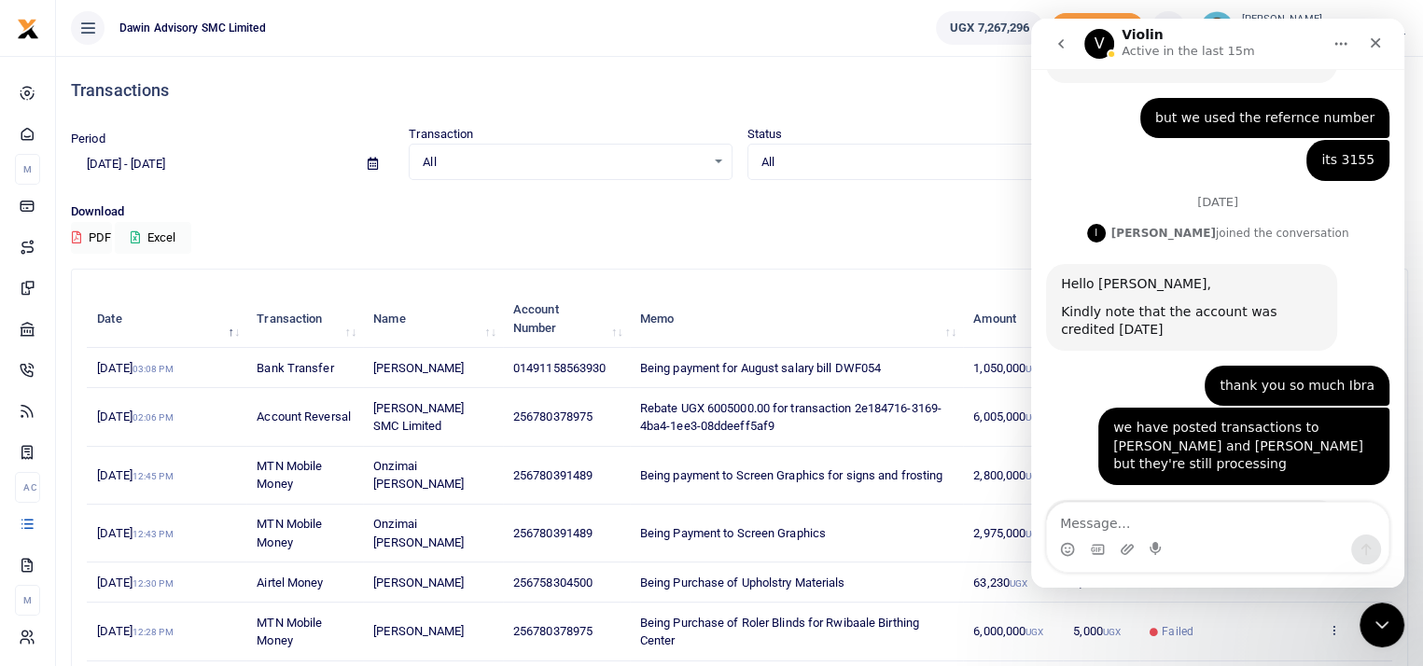
scroll to position [487, 0]
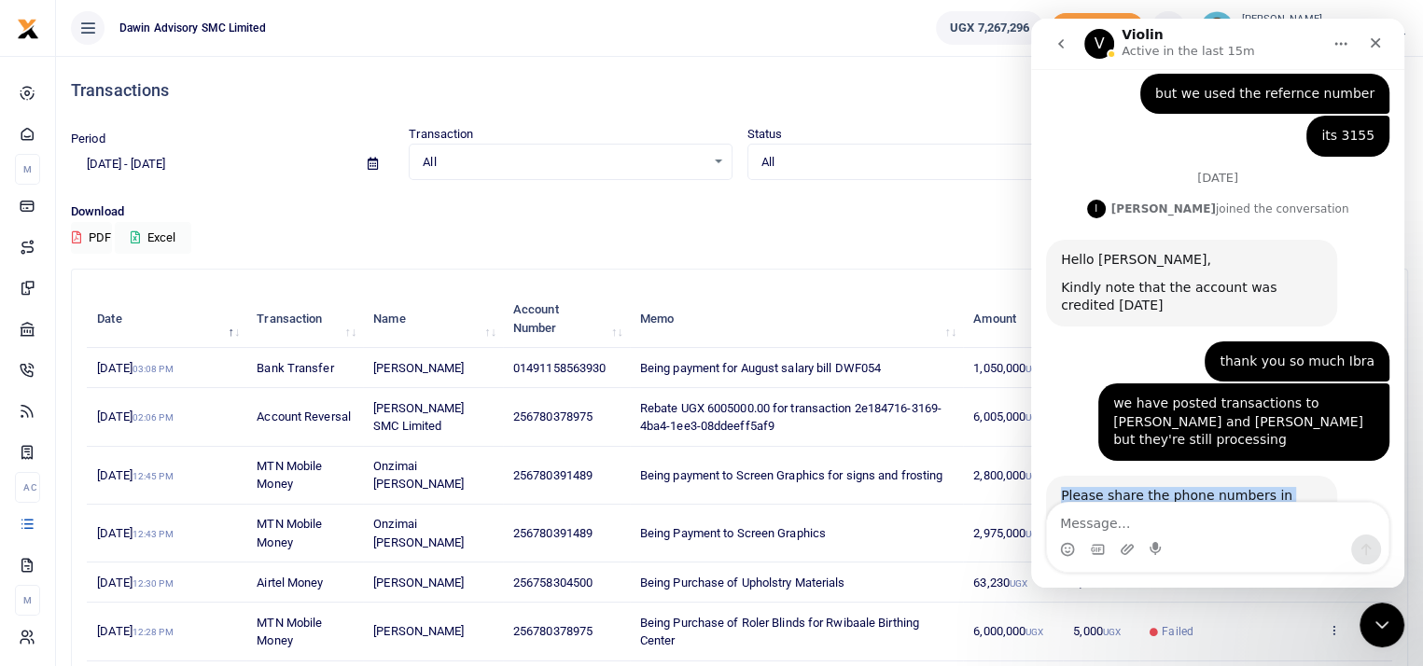
click at [1220, 477] on div "Please share the phone numbers in question. Violin • 15m ago" at bounding box center [1217, 526] width 343 height 100
click at [1281, 477] on div "Please share the phone numbers in question. Violin • 15m ago" at bounding box center [1217, 526] width 343 height 100
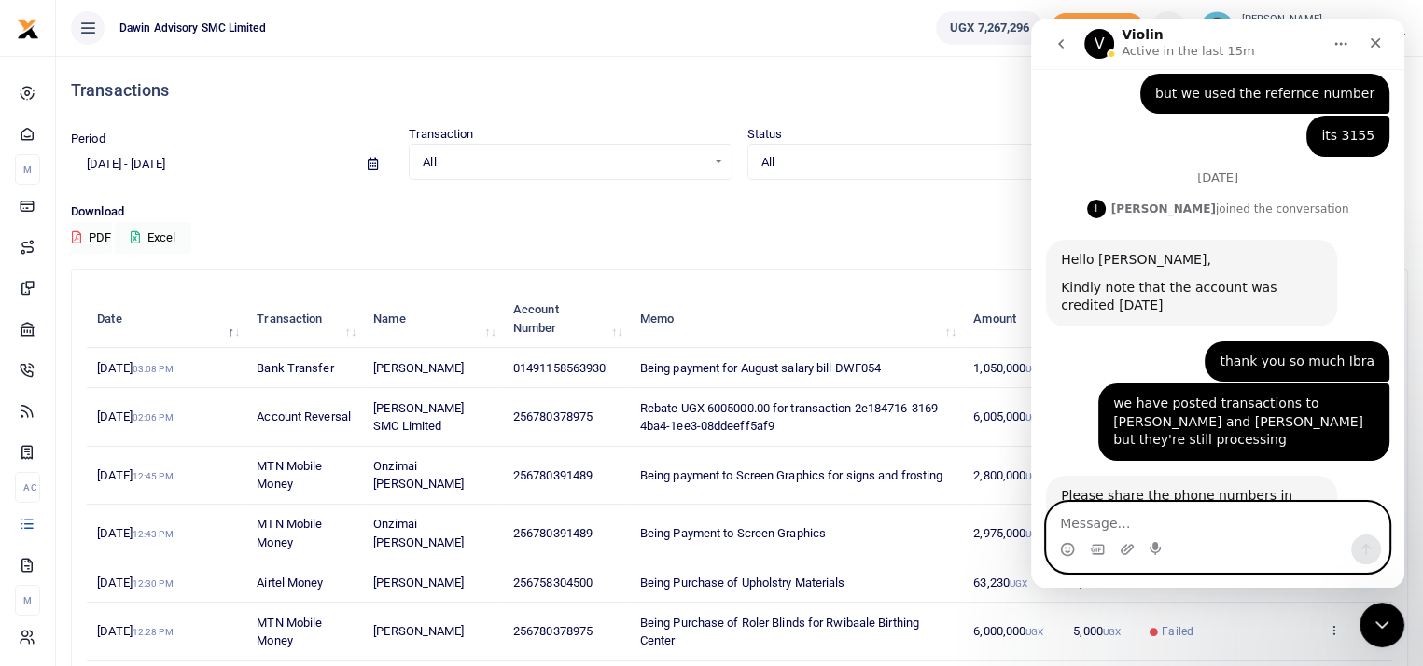
click at [1091, 525] on textarea "Message…" at bounding box center [1217, 519] width 341 height 32
type textarea "I"
type textarea "They are bank transactions"
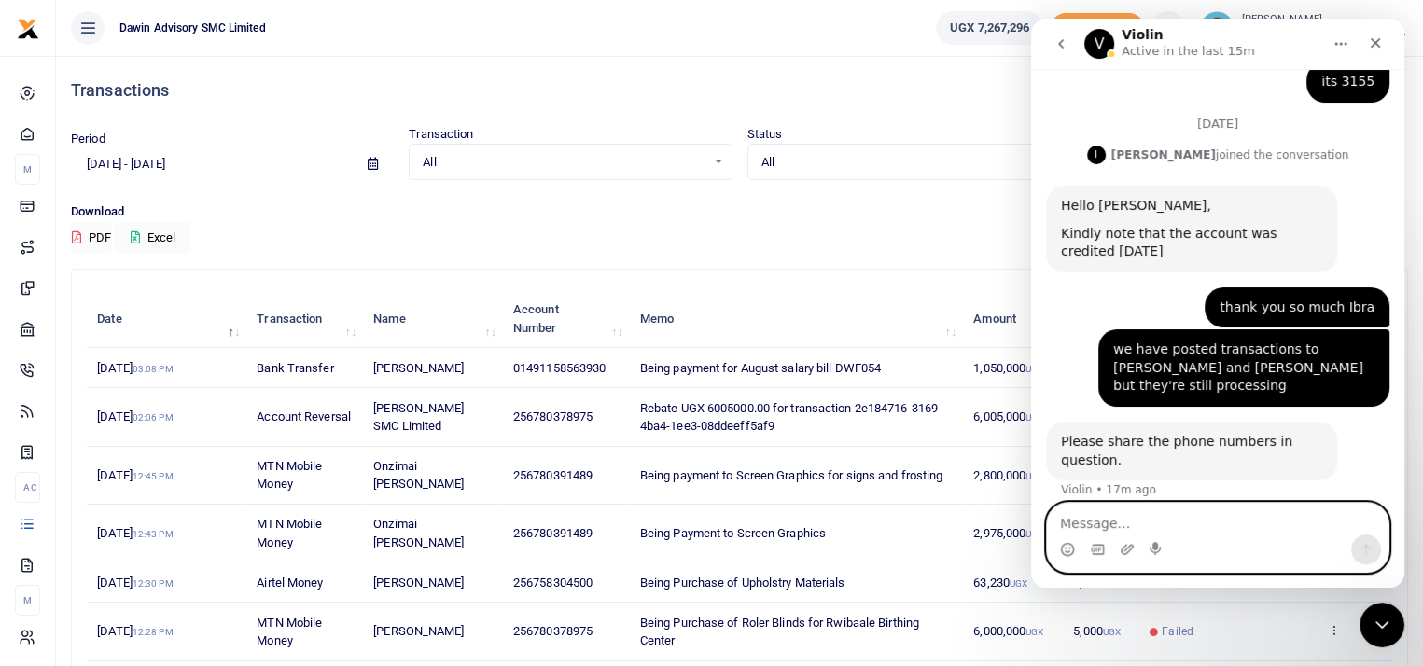
scroll to position [542, 0]
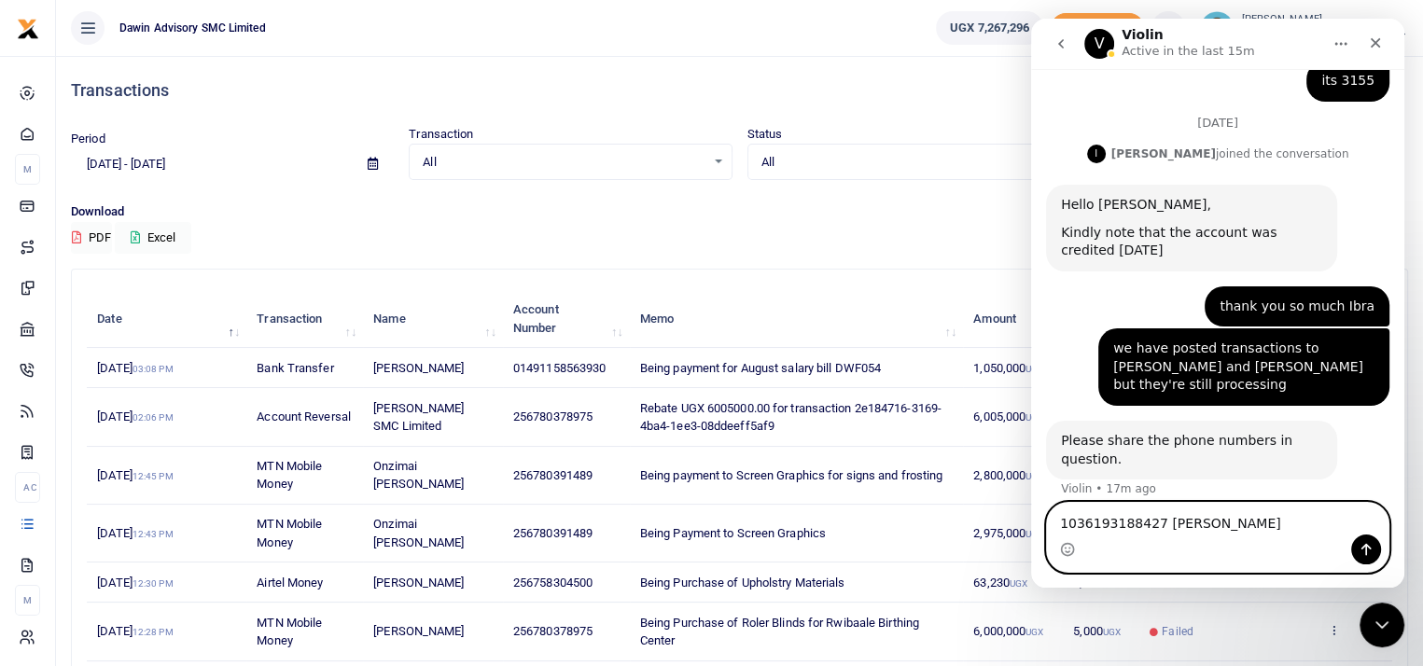
type textarea "1036193188427 [PERSON_NAME]"
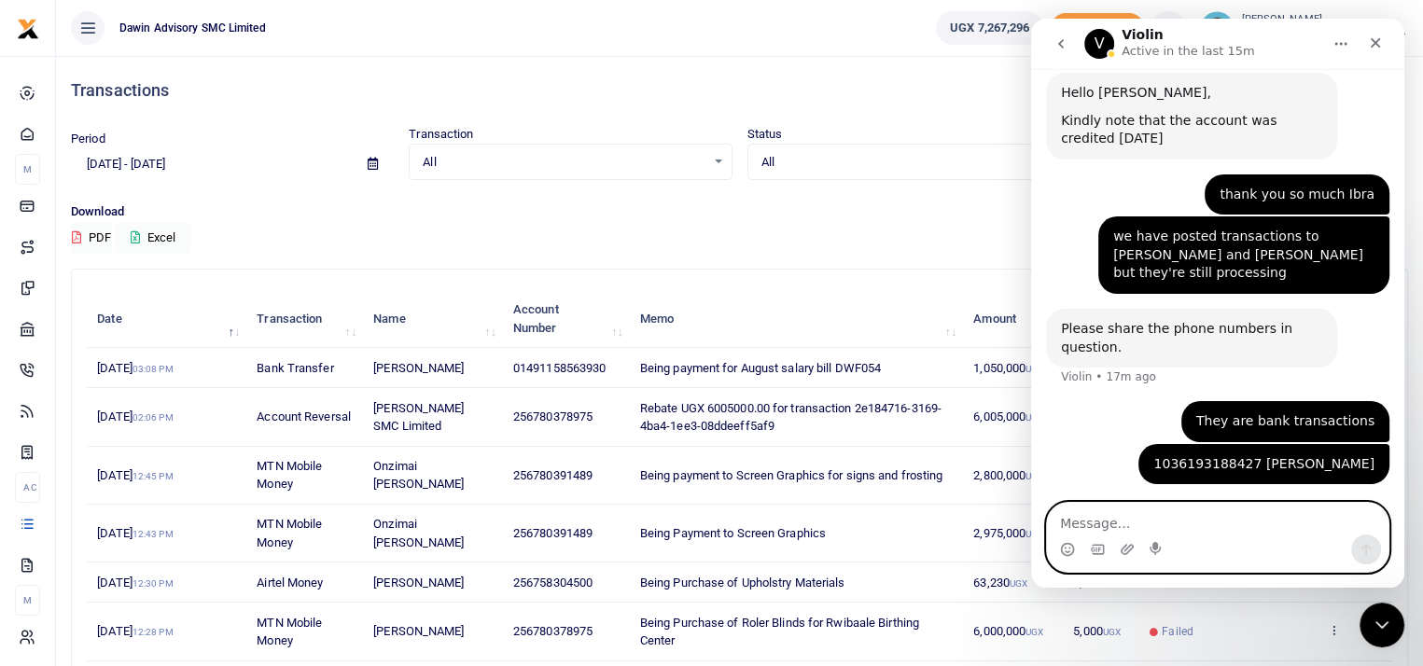
scroll to position [657, 0]
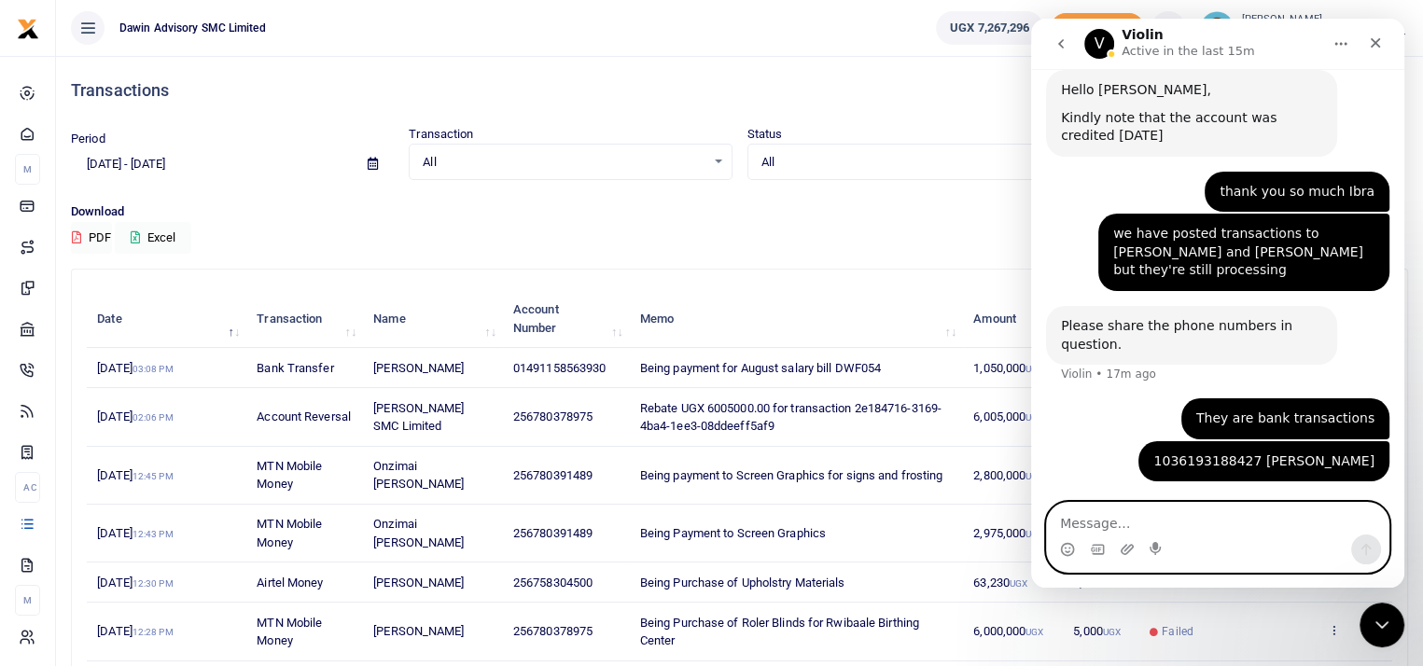
click at [1094, 525] on textarea "Message…" at bounding box center [1217, 519] width 341 height 32
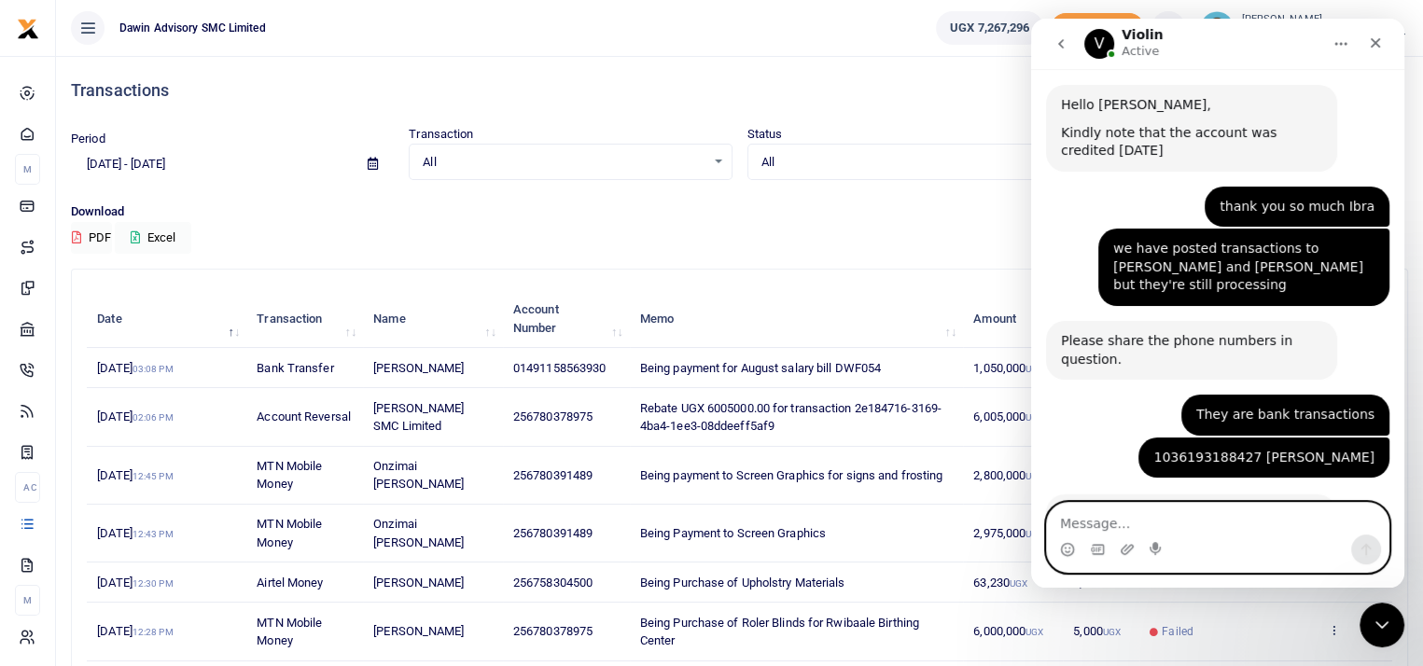
scroll to position [641, 0]
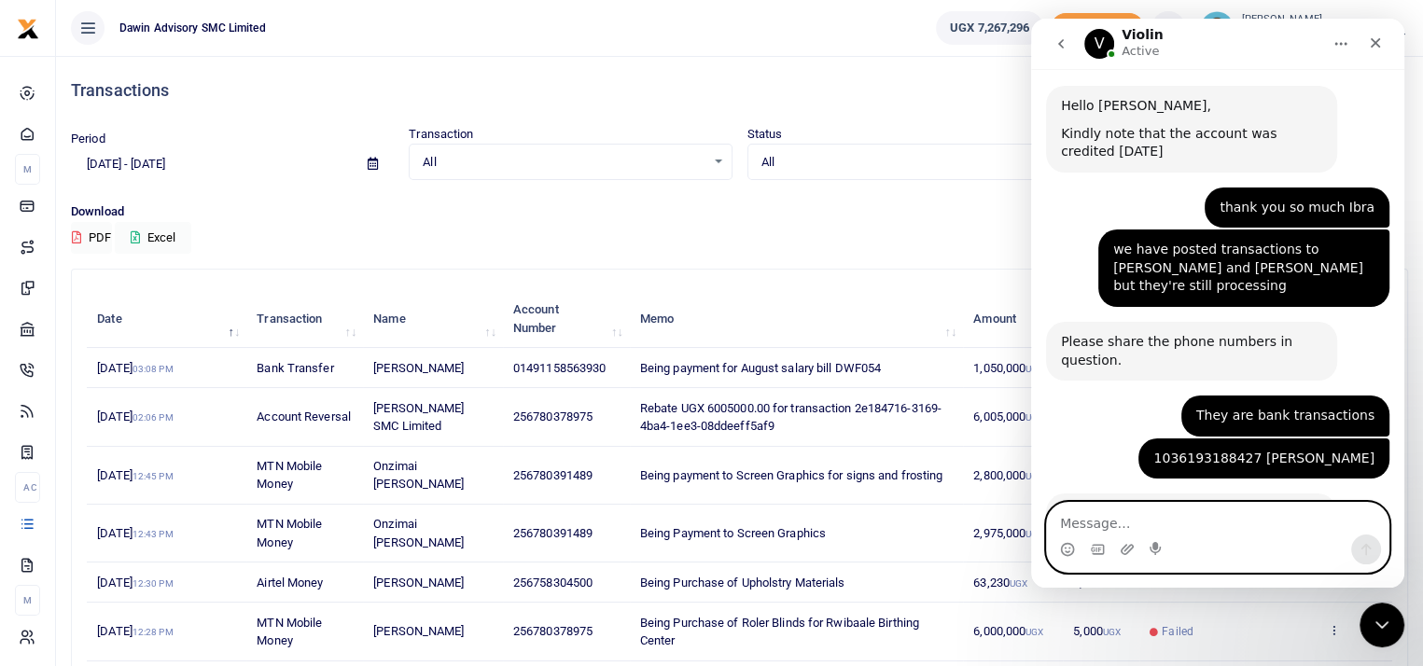
type textarea "1"
type textarea "0100804955100"
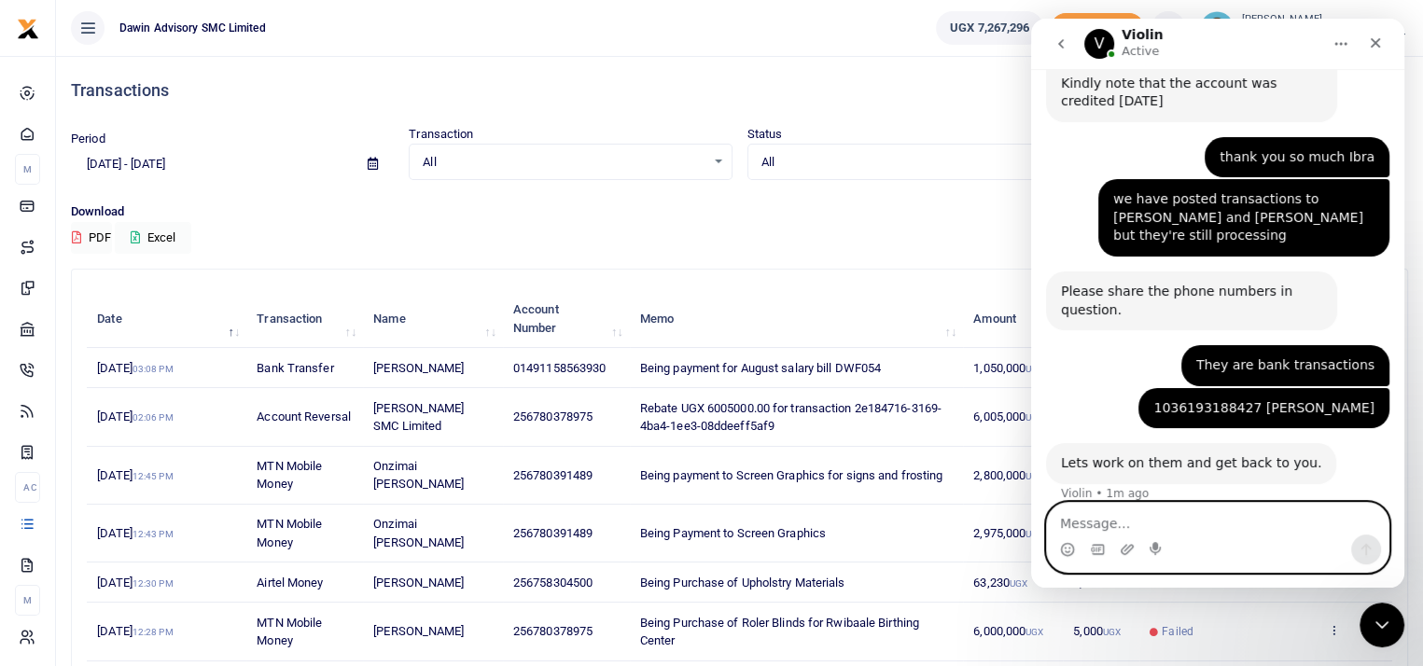
scroll to position [696, 0]
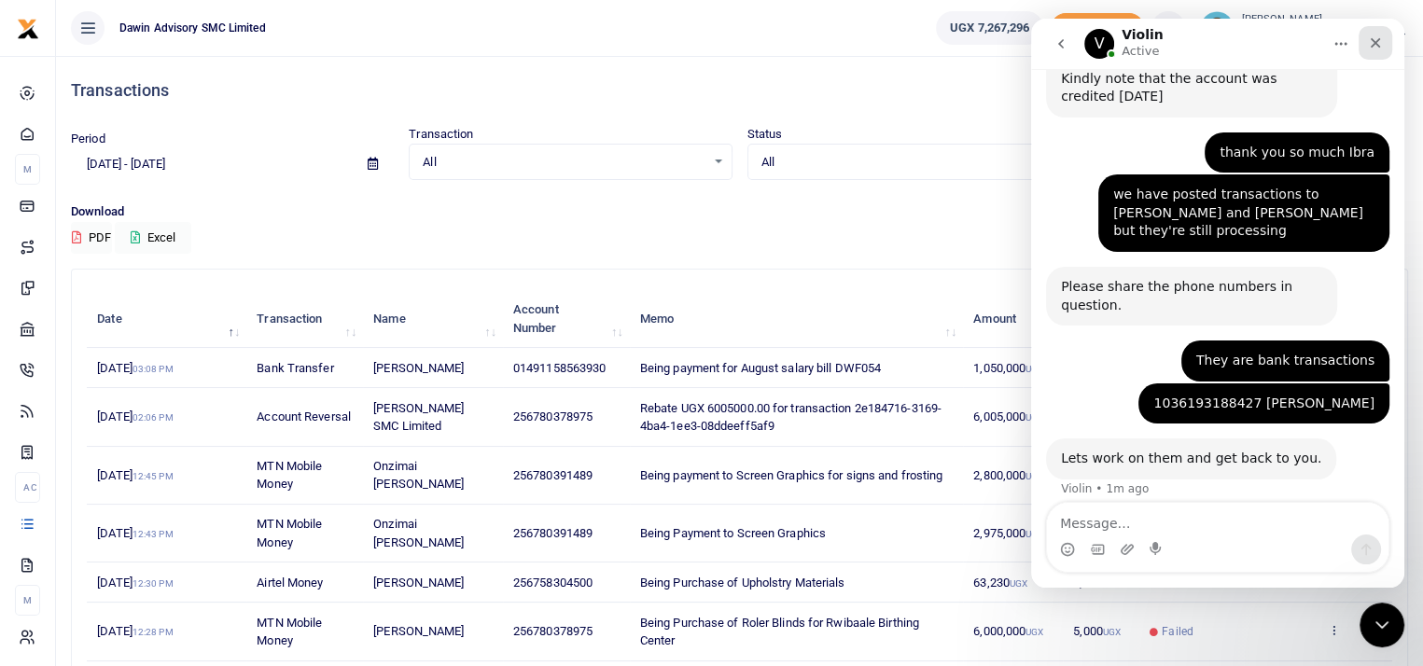
click at [1381, 54] on div "Close" at bounding box center [1375, 43] width 34 height 34
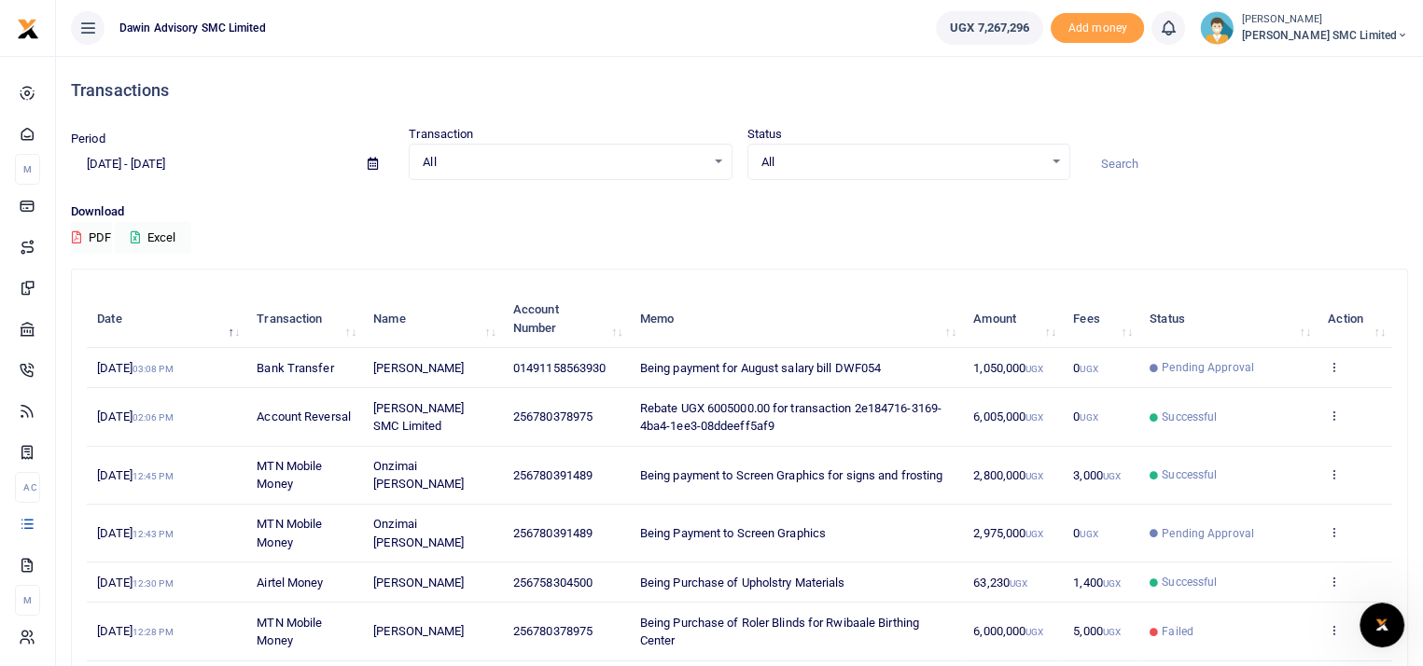
click at [980, 212] on p "Download" at bounding box center [739, 212] width 1337 height 20
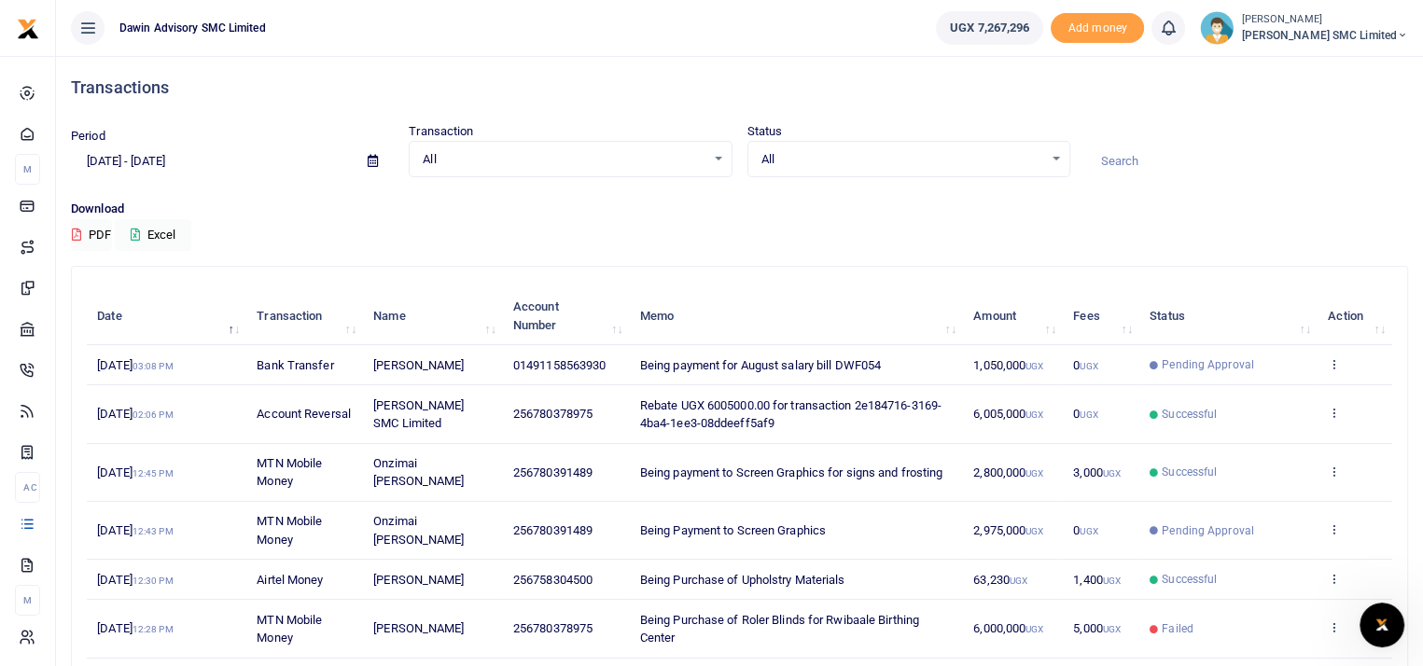
scroll to position [0, 0]
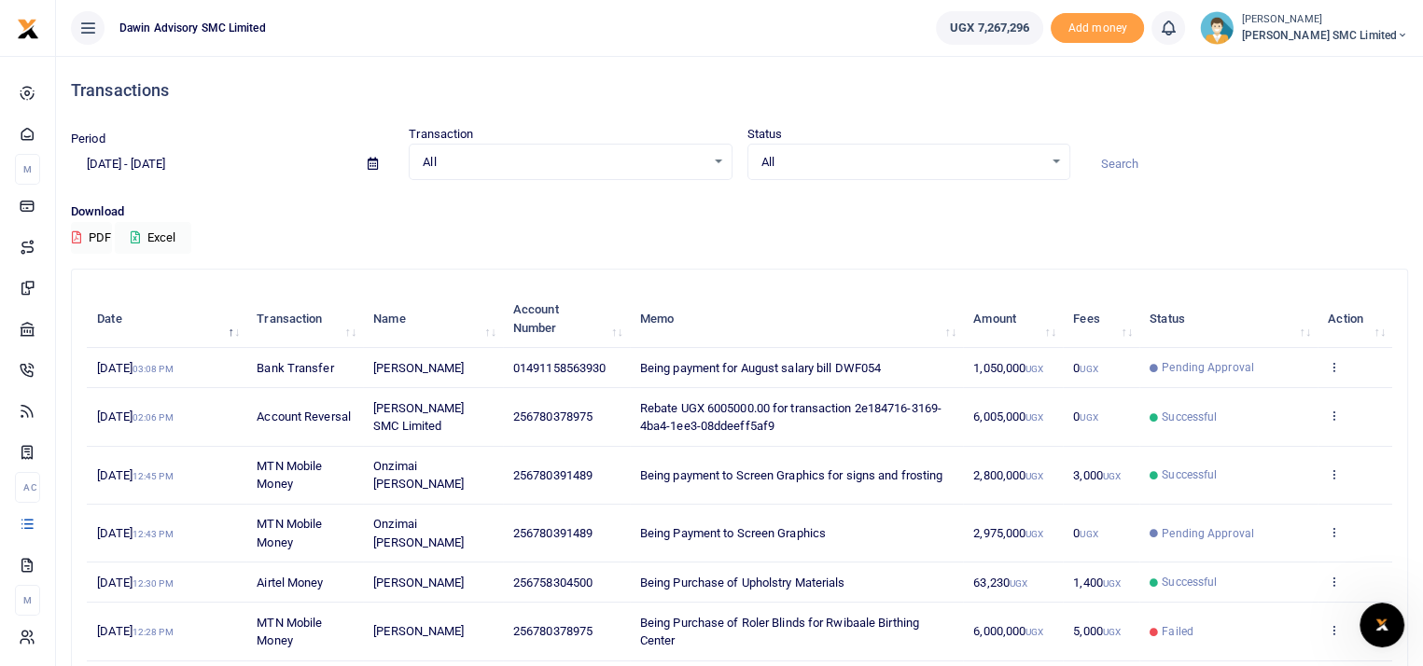
click at [793, 253] on div "Transactions Period [DATE] - [DATE] Transaction All Select an option... All Air…" at bounding box center [739, 489] width 1352 height 866
